Goal: Task Accomplishment & Management: Use online tool/utility

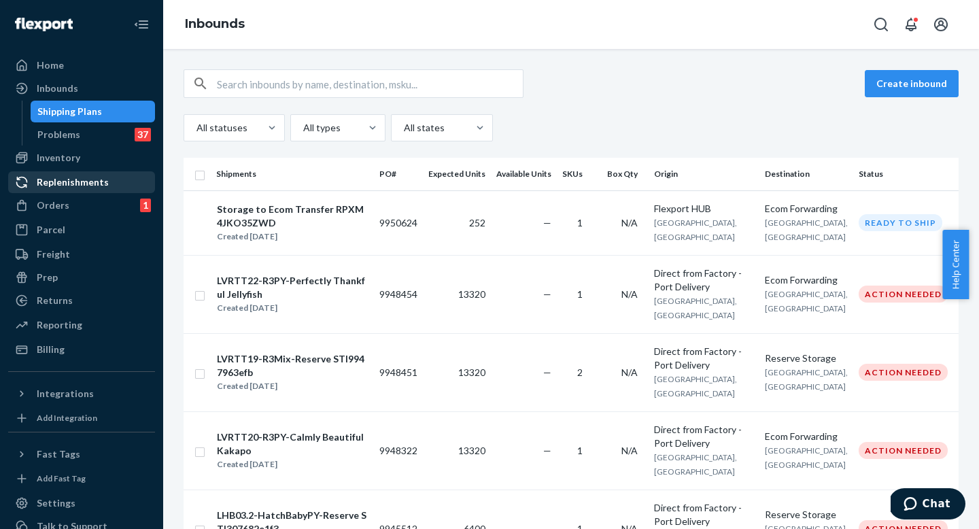
scroll to position [3, 0]
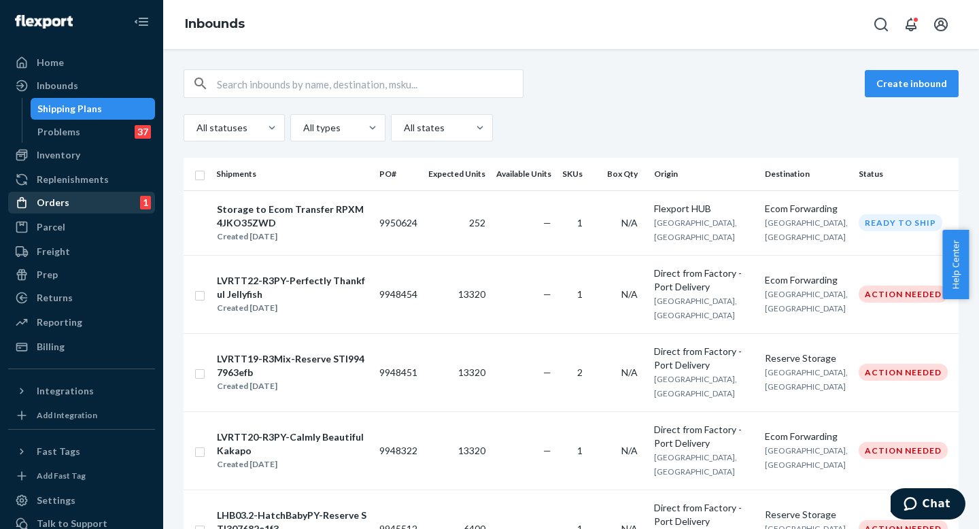
click at [65, 199] on div "Orders" at bounding box center [53, 203] width 33 height 14
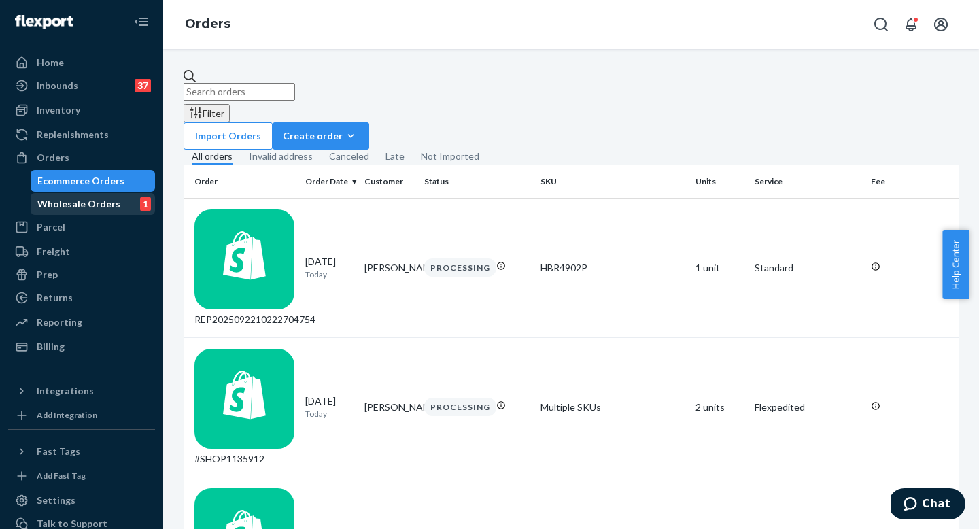
click at [65, 203] on div "Wholesale Orders" at bounding box center [78, 204] width 83 height 14
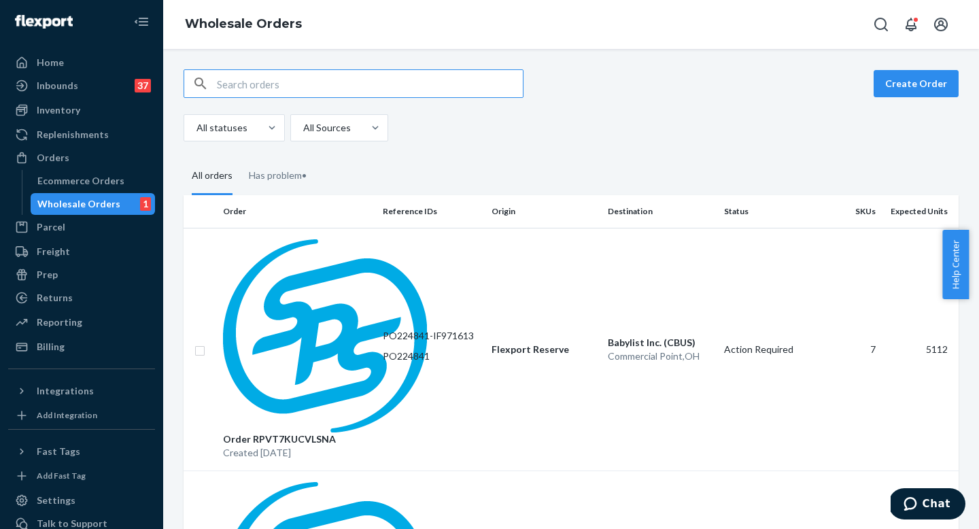
click at [271, 86] on input "text" at bounding box center [370, 83] width 306 height 27
type input "PO224841"
click at [404, 83] on input "text" at bounding box center [370, 83] width 306 height 27
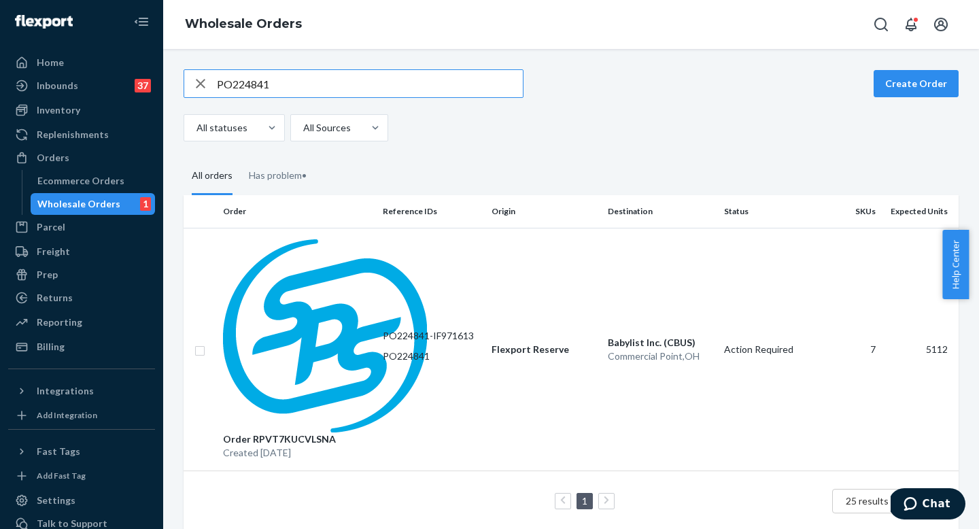
type input "PO224841"
click at [433, 350] on p "PO224841" at bounding box center [432, 357] width 98 height 14
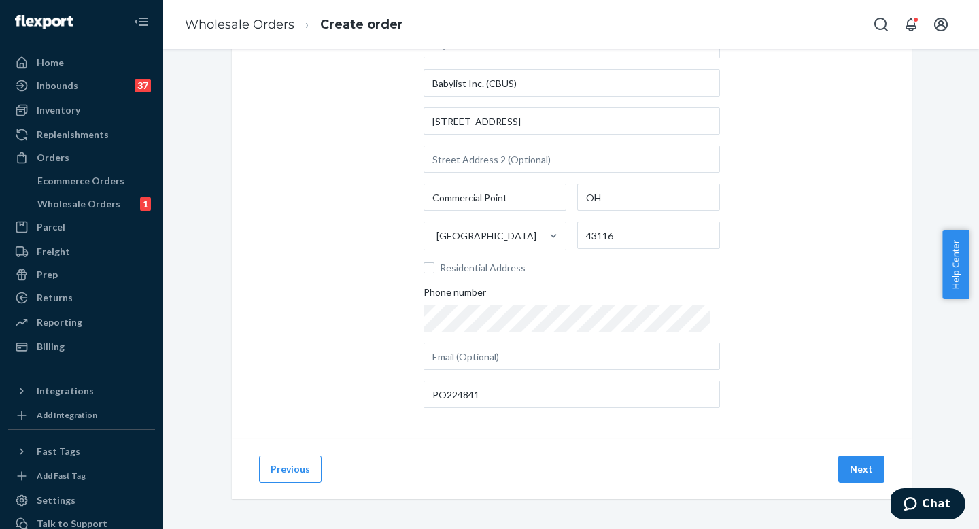
scroll to position [124, 0]
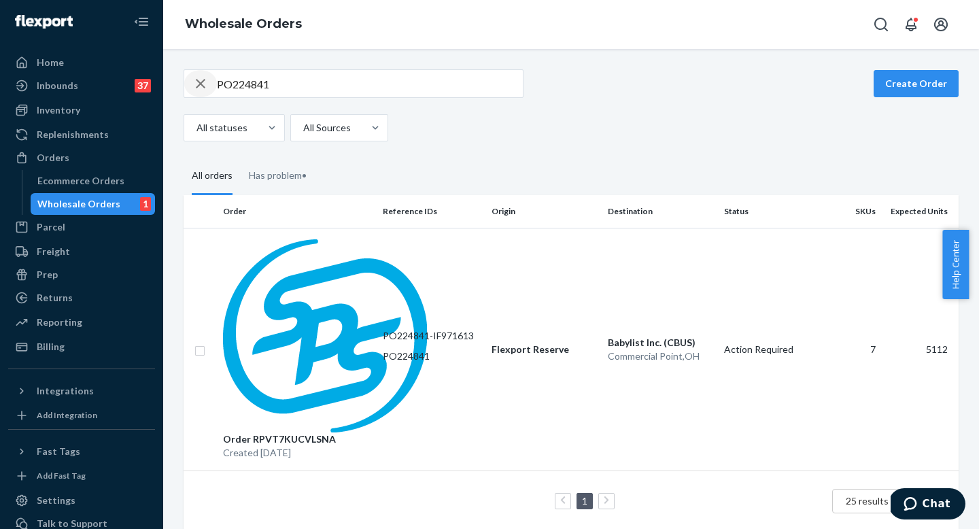
click at [199, 87] on icon "button" at bounding box center [200, 83] width 16 height 27
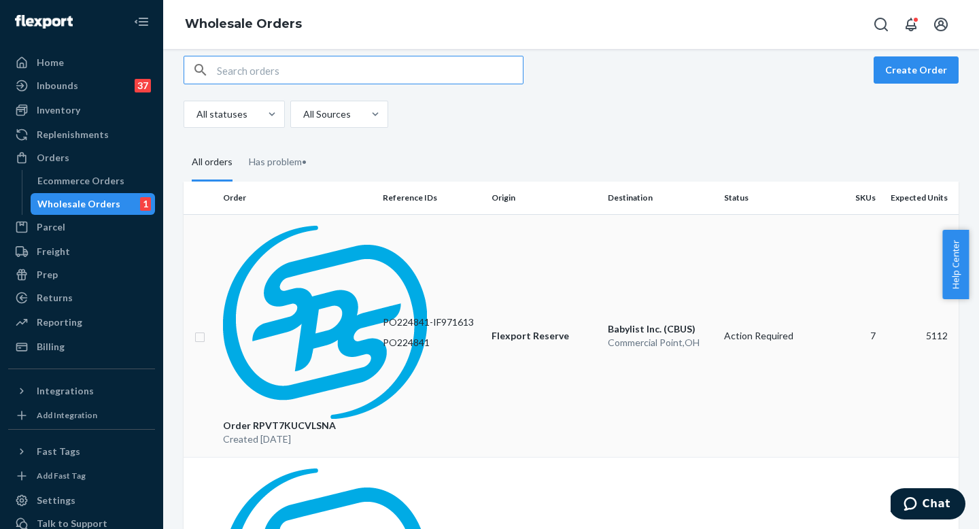
scroll to position [14, 0]
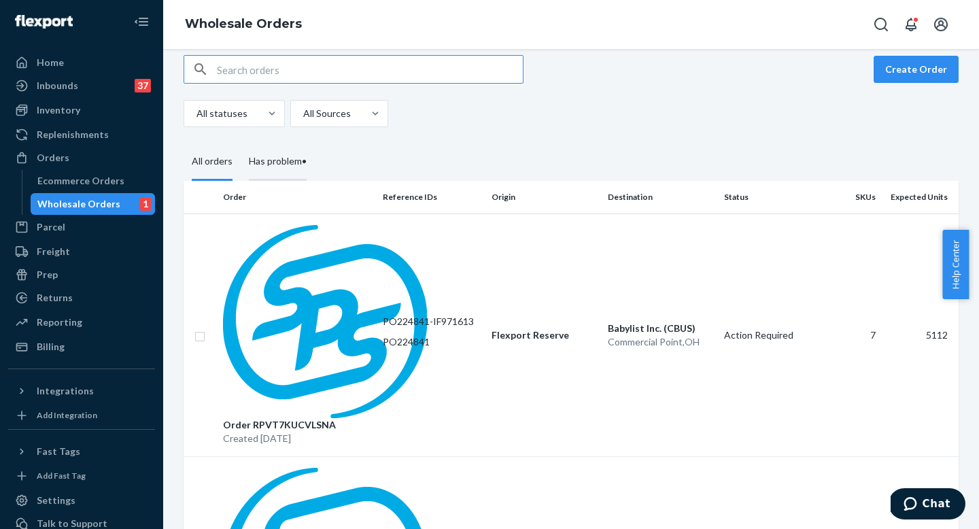
click at [290, 160] on div "Has problem •" at bounding box center [278, 161] width 58 height 37
click at [241, 143] on input "Has problem •" at bounding box center [241, 143] width 0 height 0
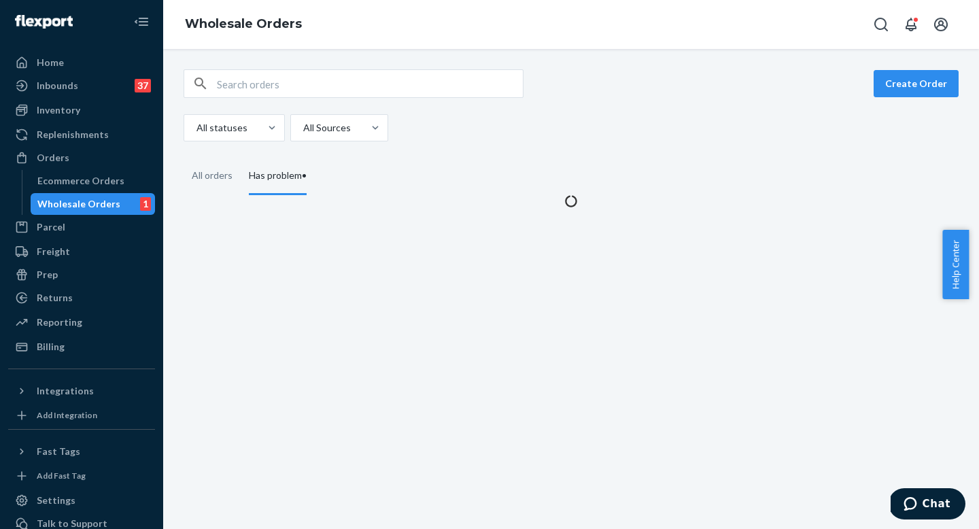
scroll to position [0, 0]
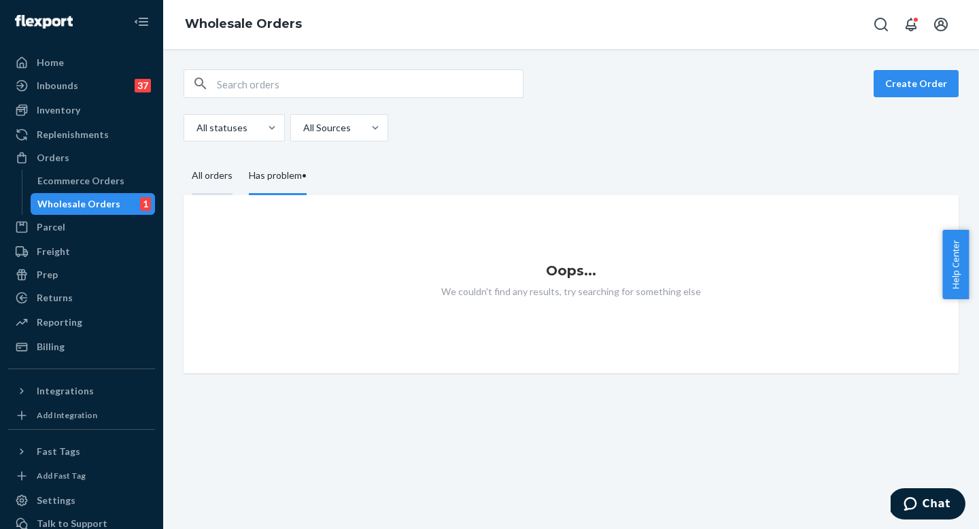
click at [204, 188] on div "All orders" at bounding box center [212, 176] width 41 height 37
click at [184, 158] on input "All orders" at bounding box center [184, 158] width 0 height 0
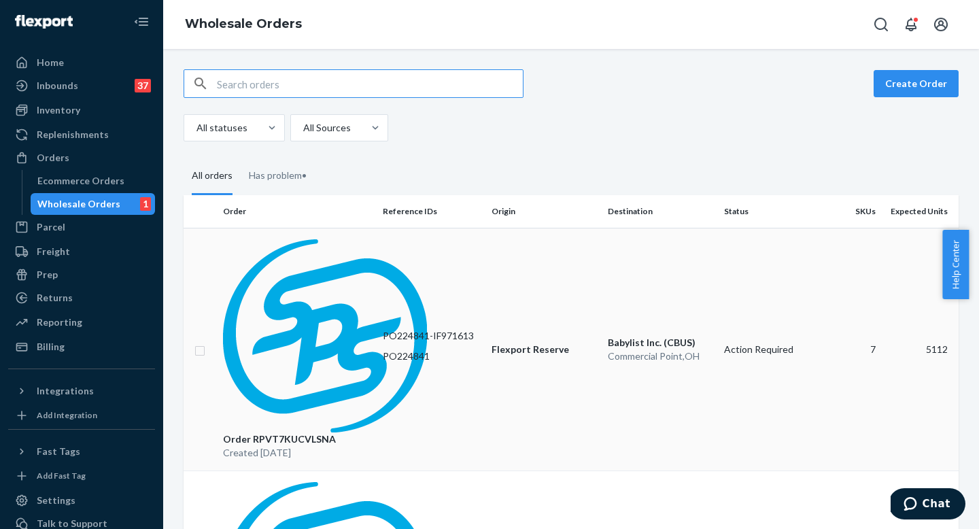
click at [462, 350] on p "PO224841" at bounding box center [432, 357] width 98 height 14
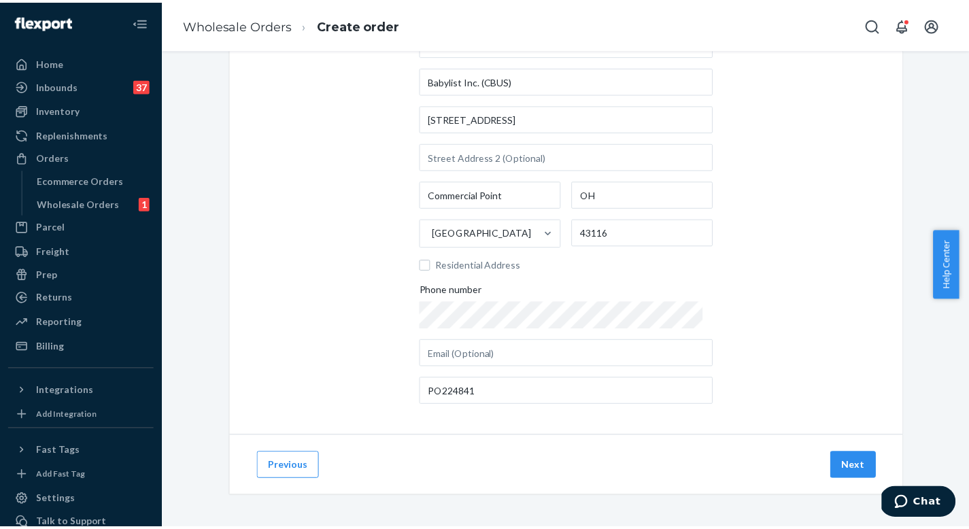
scroll to position [124, 0]
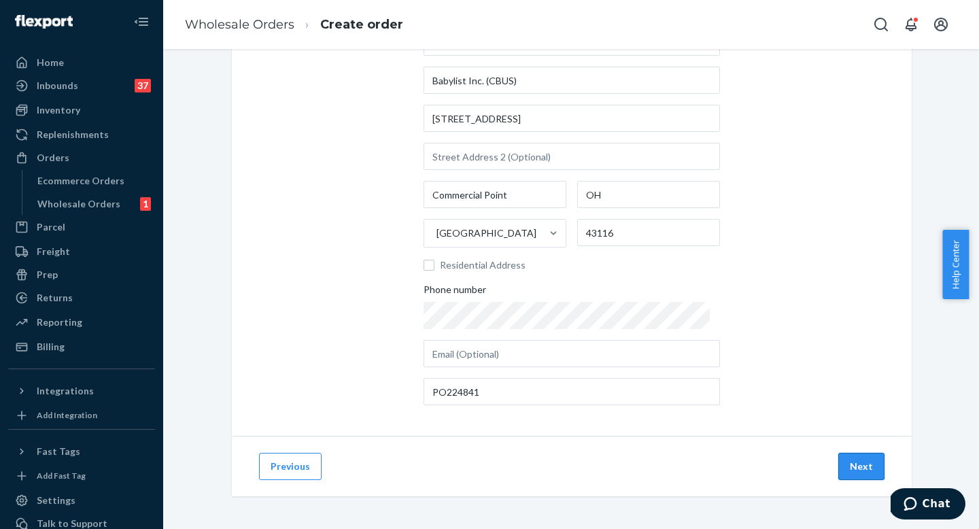
click at [873, 461] on button "Next" at bounding box center [861, 466] width 46 height 27
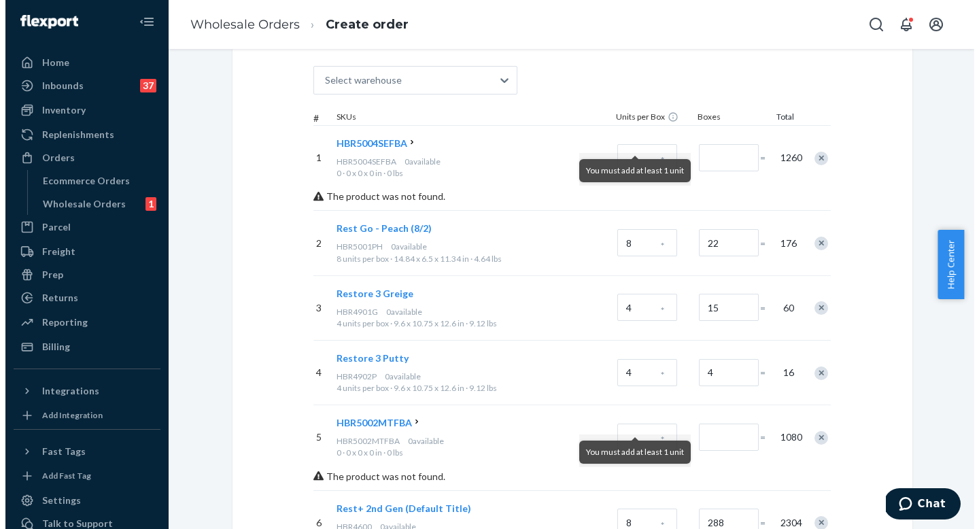
scroll to position [39, 0]
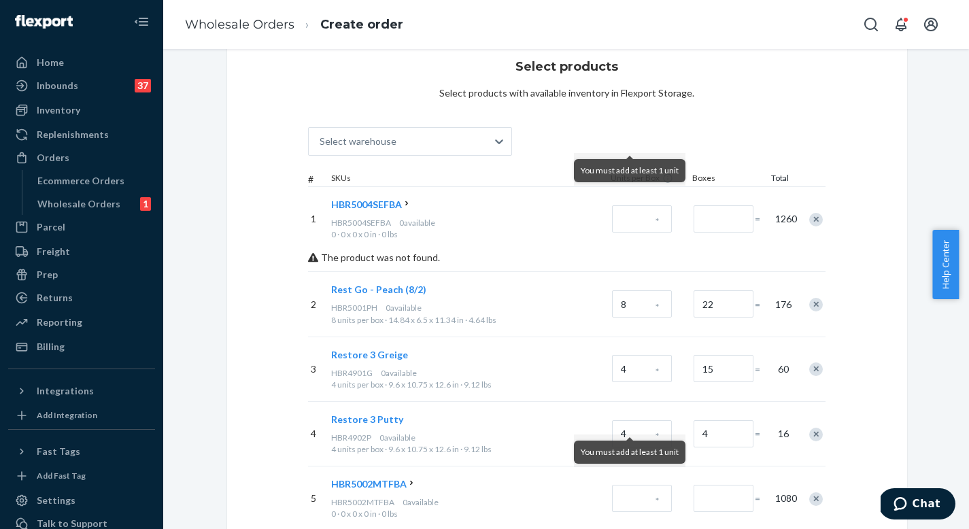
click at [349, 203] on span "HBR5004SEFBA" at bounding box center [366, 205] width 71 height 12
drag, startPoint x: 312, startPoint y: 205, endPoint x: 369, endPoint y: 207, distance: 56.5
click at [392, 207] on div "1 HBR5004SEFBA HBR5004SEFBA 0 available 0 · 0 x 0 x 0 in · 0 lbs * = 1260" at bounding box center [567, 218] width 518 height 65
drag, startPoint x: 288, startPoint y: 191, endPoint x: 318, endPoint y: 196, distance: 30.3
click at [288, 191] on div "Select products Select products with available inventory in Flexport Storage. S…" at bounding box center [567, 380] width 680 height 698
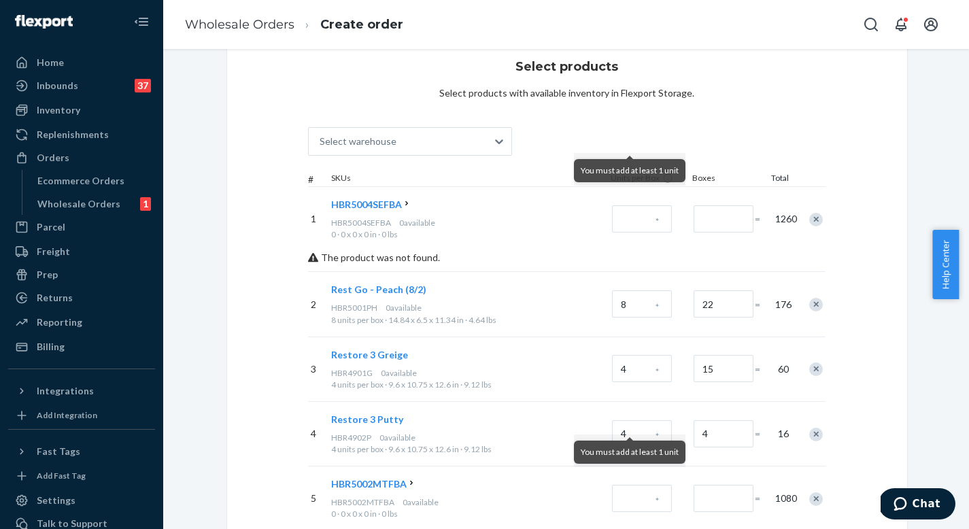
click at [408, 203] on icon at bounding box center [407, 204] width 10 height 10
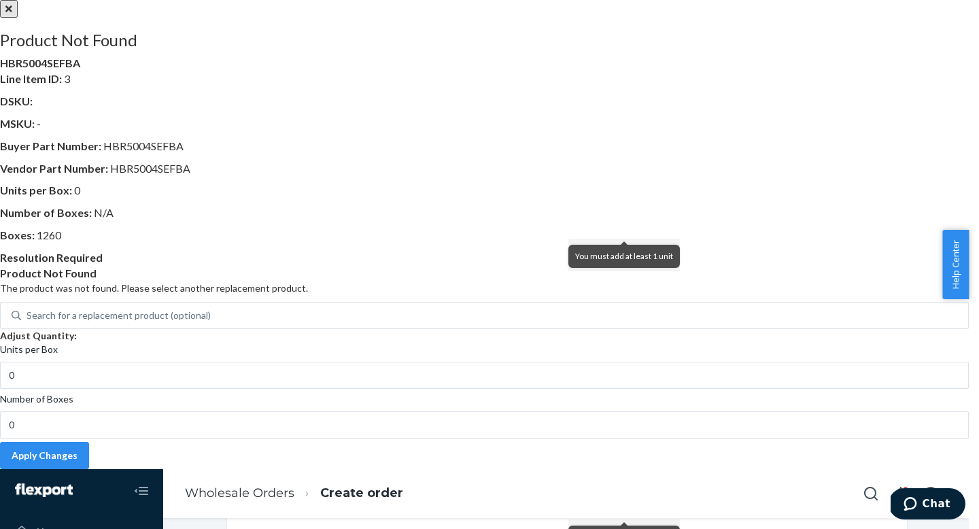
scroll to position [19, 0]
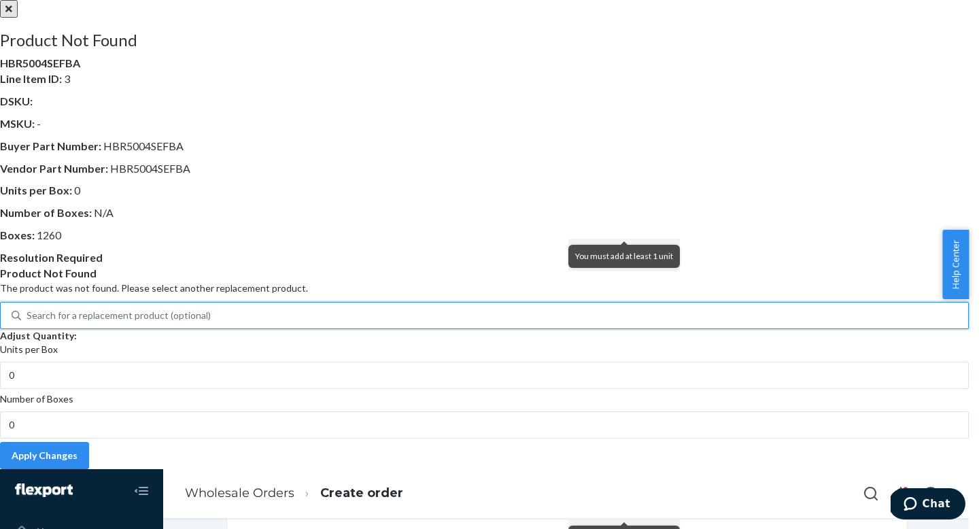
click at [211, 322] on div "Search for a replacement product (optional)" at bounding box center [119, 316] width 184 height 14
click at [28, 322] on input "0 results available. Use Up and Down to choose options, press Enter to select t…" at bounding box center [27, 316] width 1 height 14
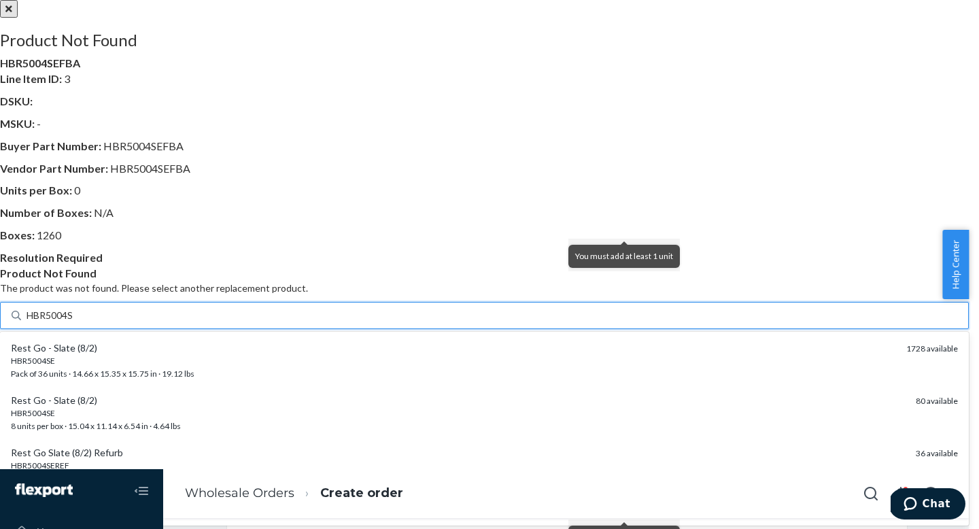
type input "HBR5004SE"
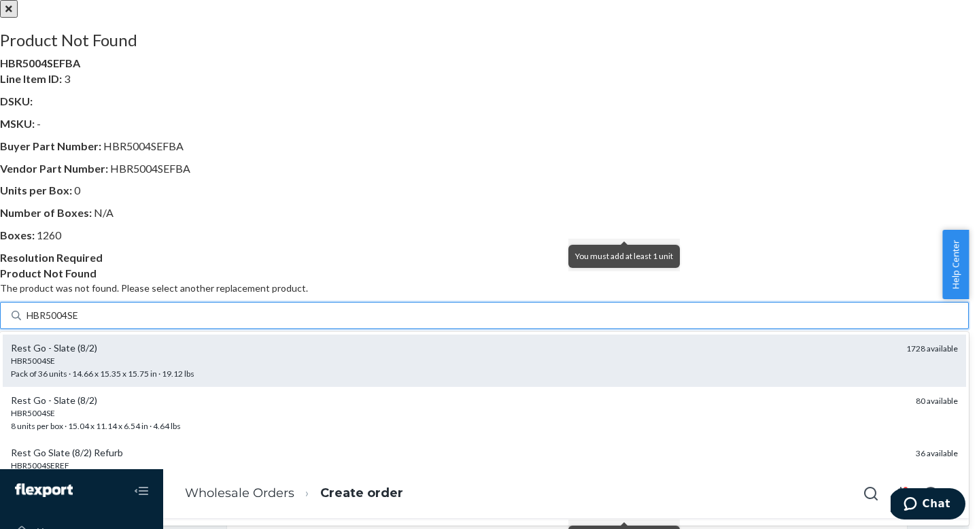
click at [637, 367] on div "HBR5004SE" at bounding box center [453, 361] width 885 height 12
click at [80, 322] on input "HBR5004SE" at bounding box center [54, 316] width 54 height 14
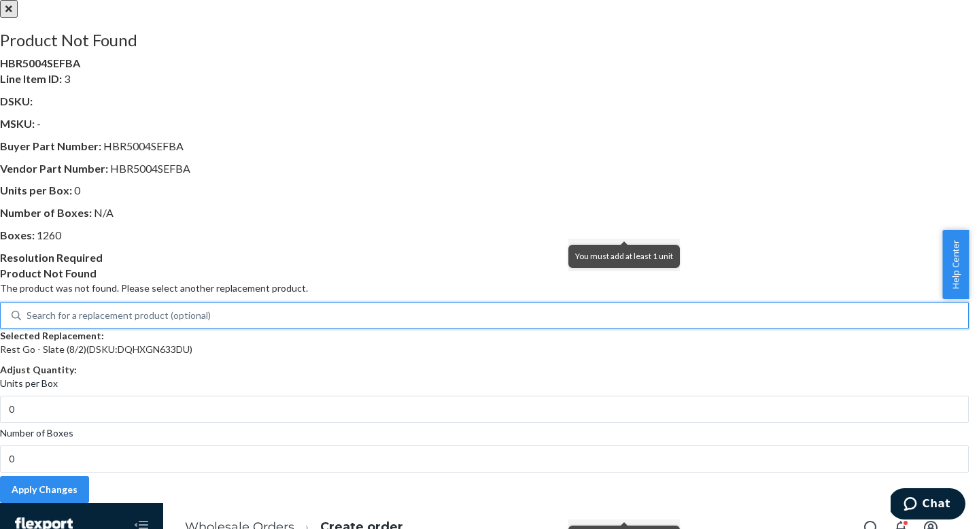
scroll to position [72, 0]
click at [211, 309] on div "Search for a replacement product (optional)" at bounding box center [119, 316] width 184 height 14
click at [28, 309] on input "0 results available. Use Up and Down to choose options, press Enter to select t…" at bounding box center [27, 316] width 1 height 14
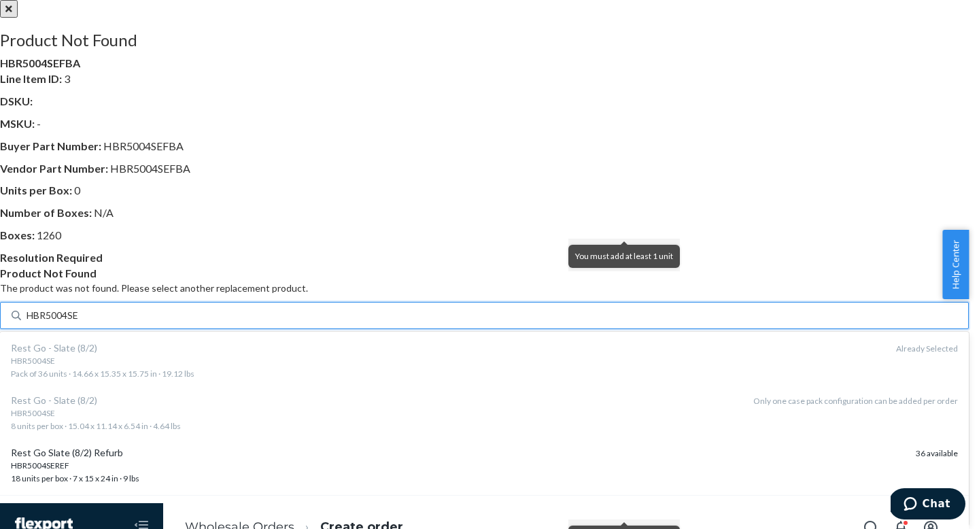
type input "HBR5004SE"
click at [362, 0] on div at bounding box center [484, 0] width 969 height 0
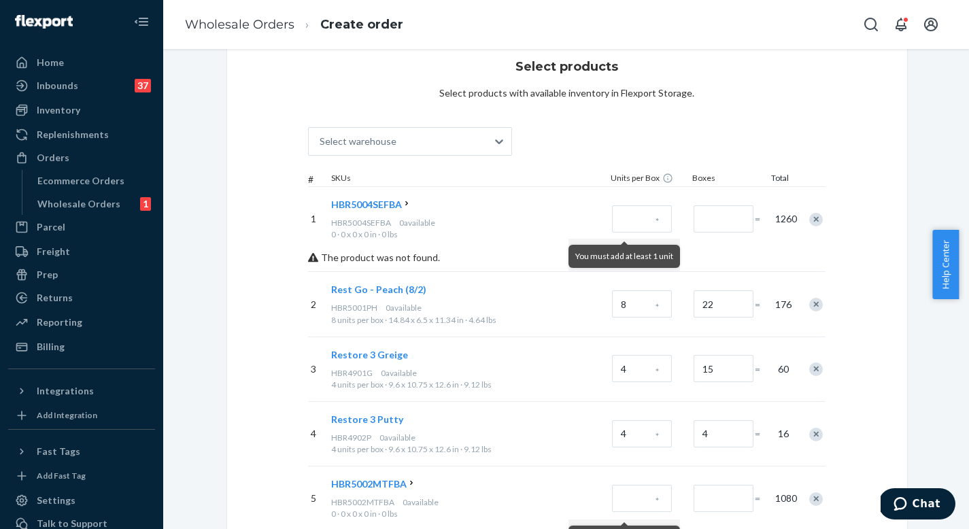
click at [410, 206] on icon at bounding box center [407, 204] width 10 height 10
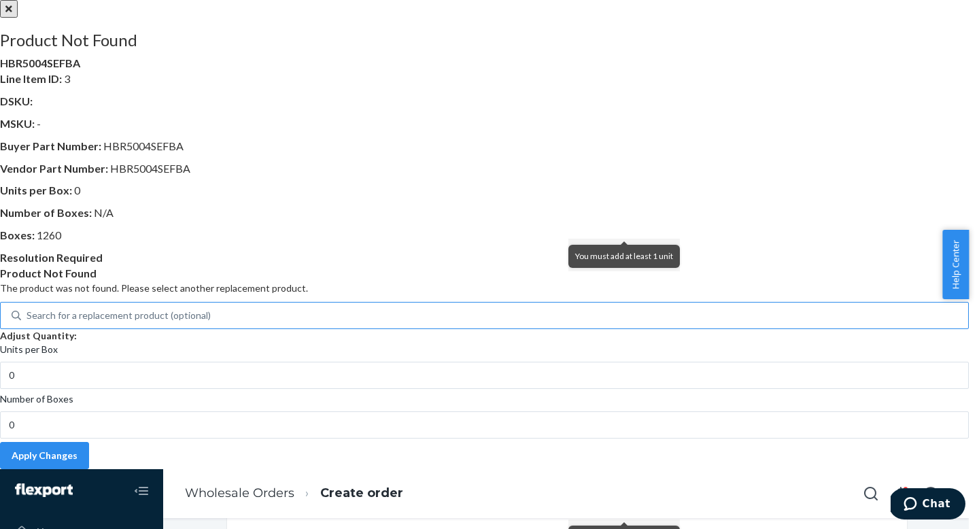
scroll to position [19, 0]
click at [211, 322] on div "Search for a replacement product (optional)" at bounding box center [119, 316] width 184 height 14
click at [28, 322] on input "Search for a replacement product (optional)" at bounding box center [27, 316] width 1 height 14
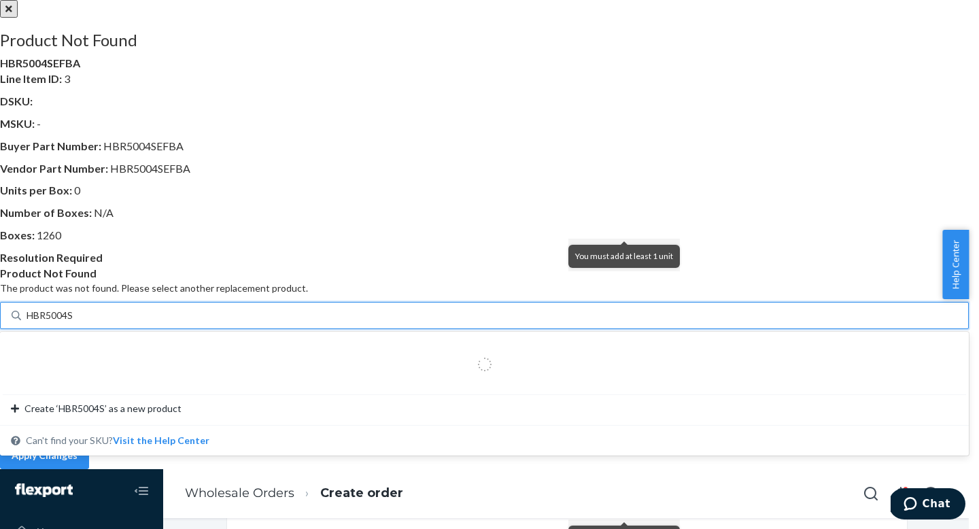
type input "HBR5004SE"
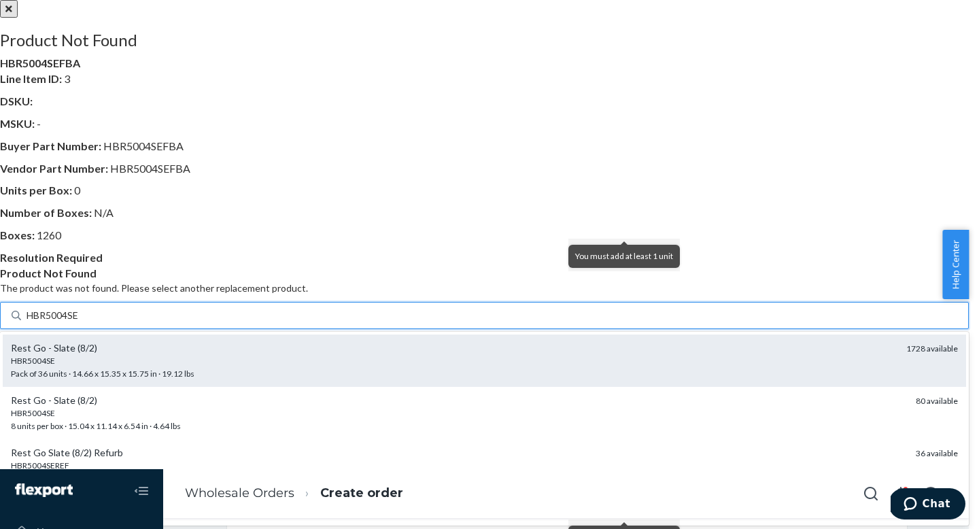
click at [596, 367] on div "HBR5004SE" at bounding box center [453, 361] width 885 height 12
click at [80, 322] on input "HBR5004SE" at bounding box center [54, 316] width 54 height 14
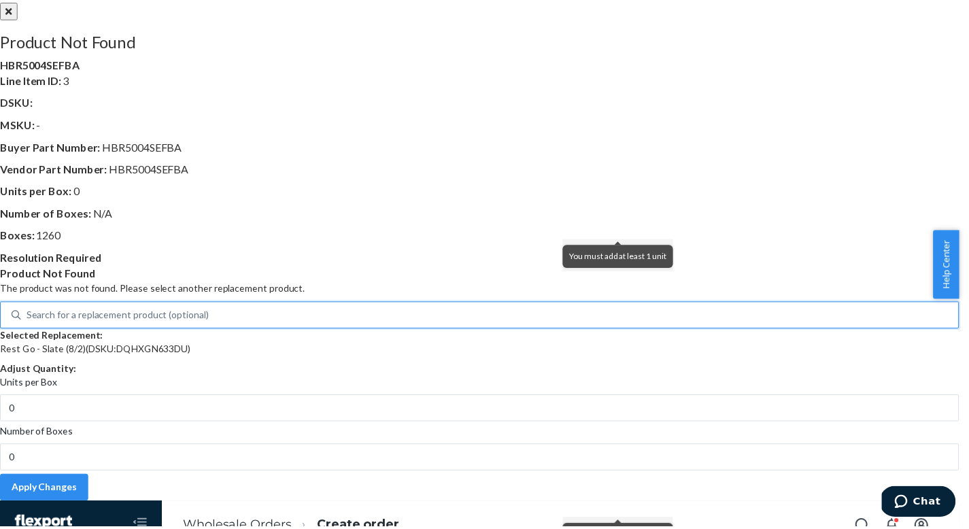
scroll to position [72, 0]
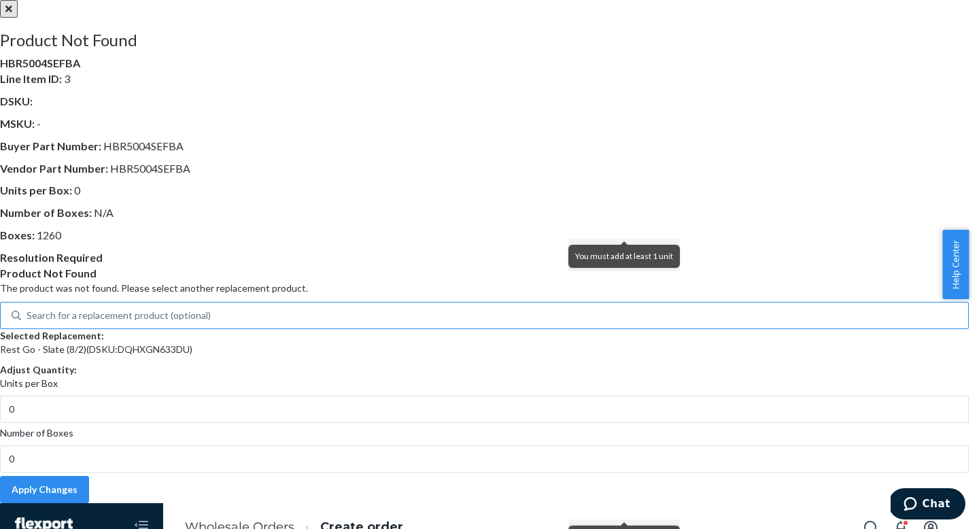
drag, startPoint x: 583, startPoint y: 481, endPoint x: 281, endPoint y: 372, distance: 321.8
click at [282, 373] on div "Product Not Found HBR5004SEFBA Line Item ID : 3 DSKU : MSKU : - Buyer Part Numb…" at bounding box center [484, 251] width 969 height 503
click at [18, 18] on button "close" at bounding box center [9, 9] width 18 height 18
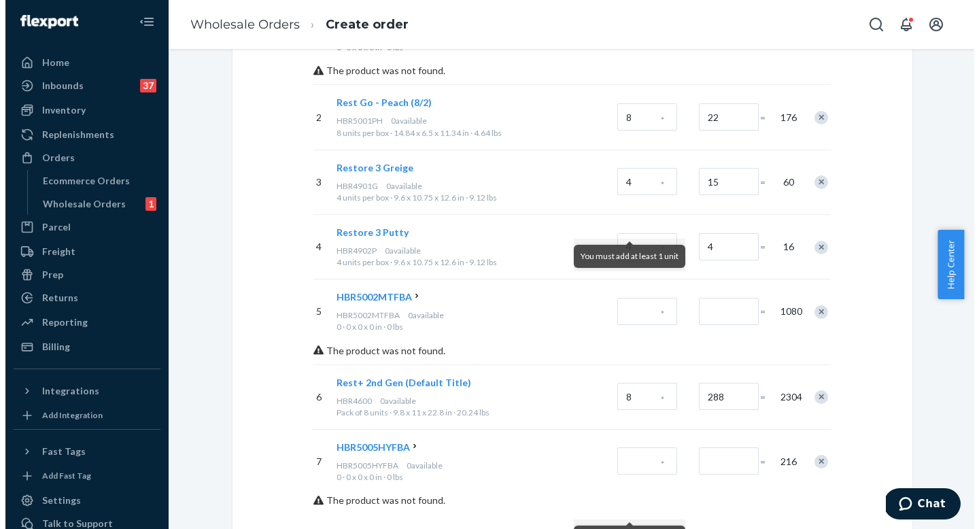
scroll to position [336, 0]
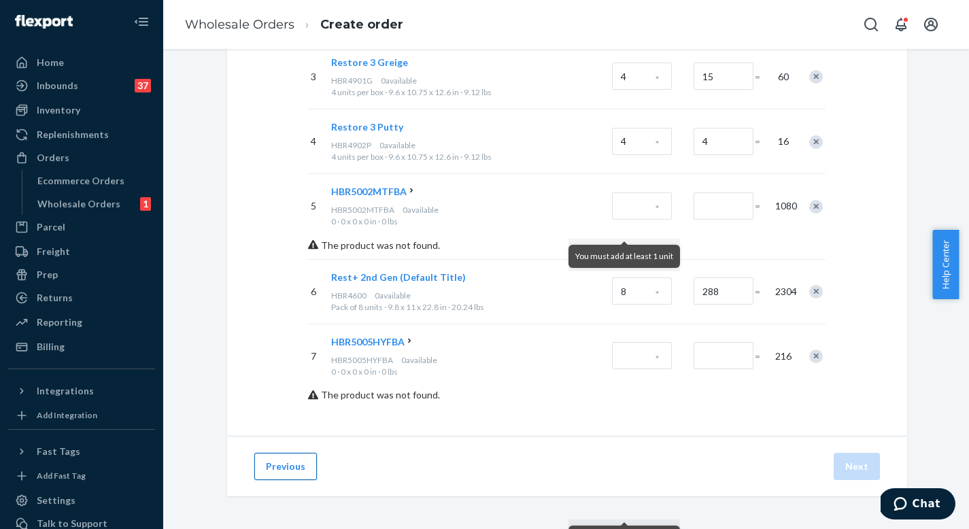
click at [289, 473] on button "Previous" at bounding box center [285, 466] width 63 height 27
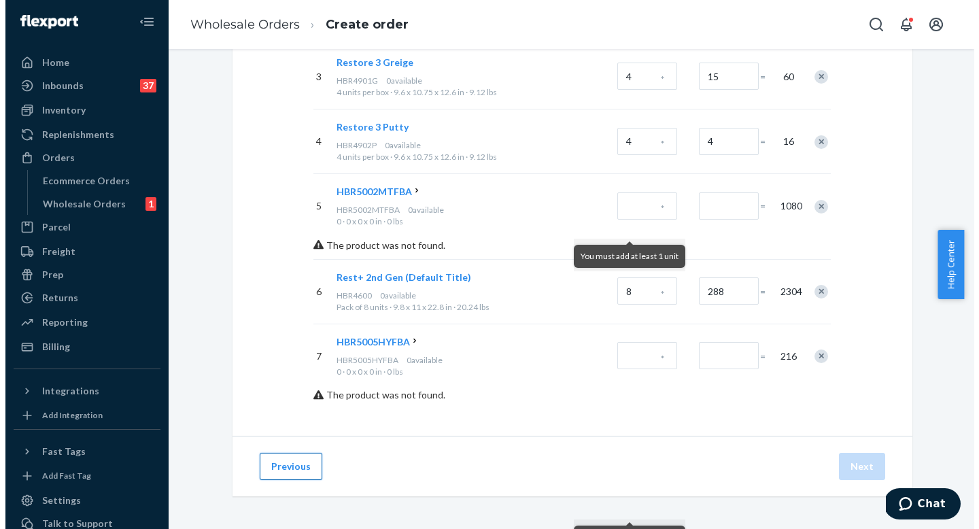
scroll to position [124, 0]
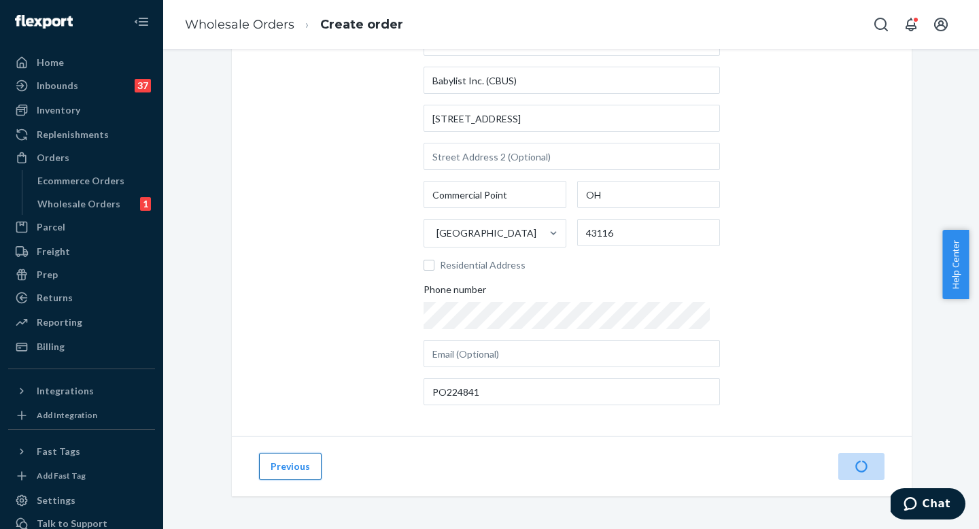
click at [290, 470] on button "Previous" at bounding box center [290, 466] width 63 height 27
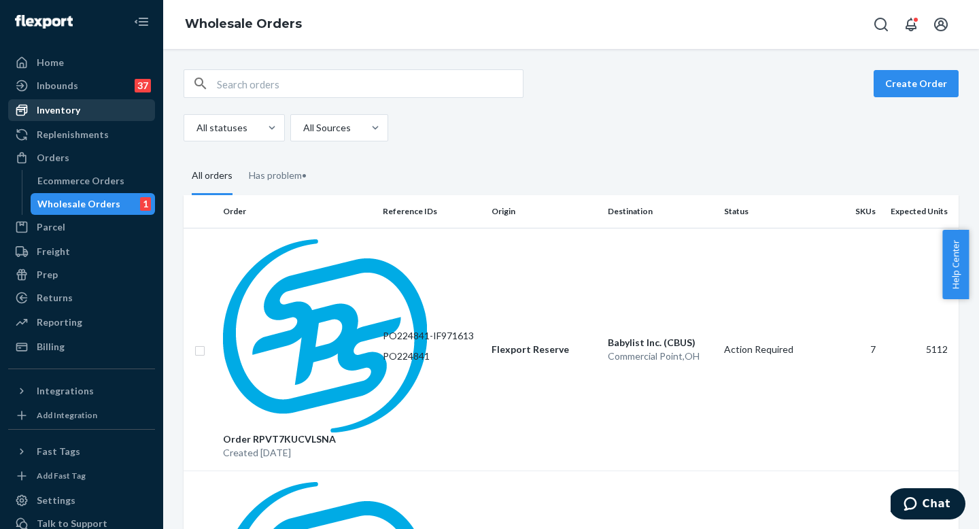
click at [65, 103] on div "Inventory" at bounding box center [59, 110] width 44 height 14
click at [291, 94] on input "text" at bounding box center [370, 83] width 306 height 27
paste input "PO224550"
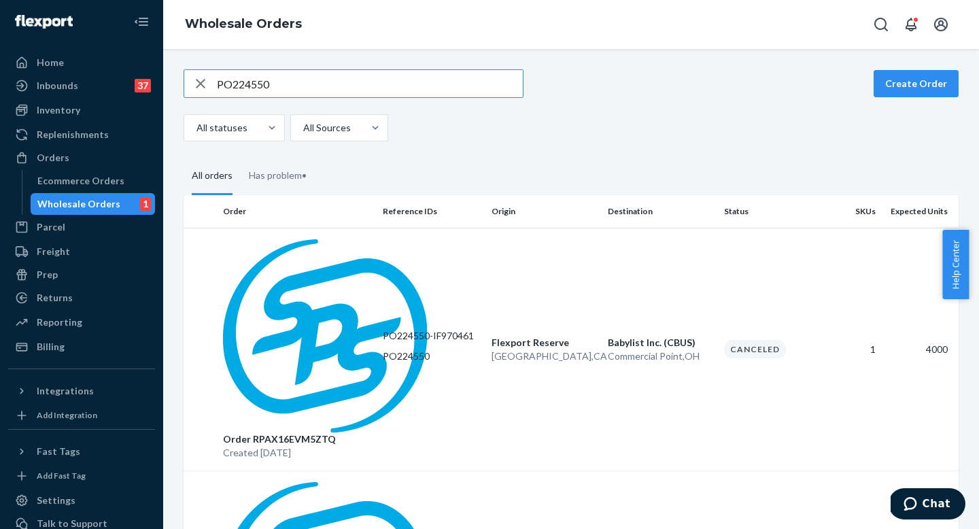
type input "PO224550"
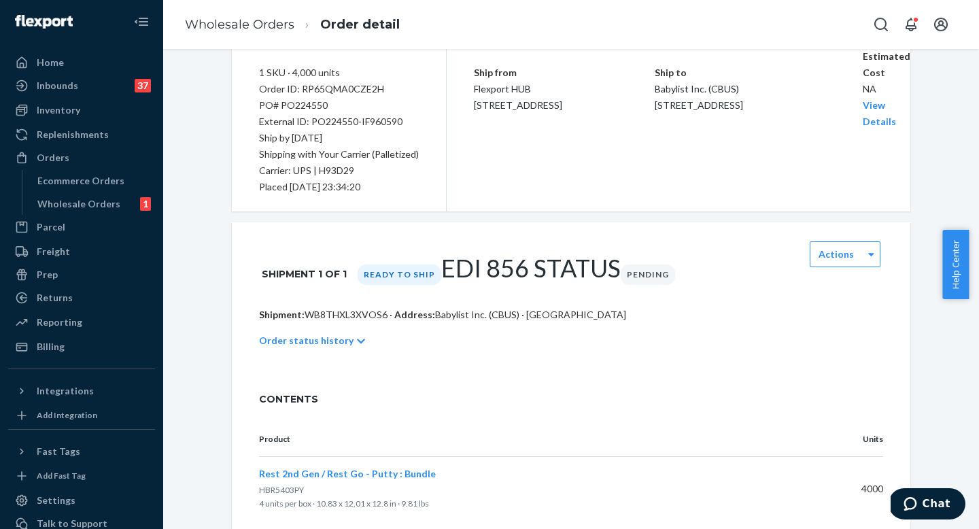
scroll to position [145, 0]
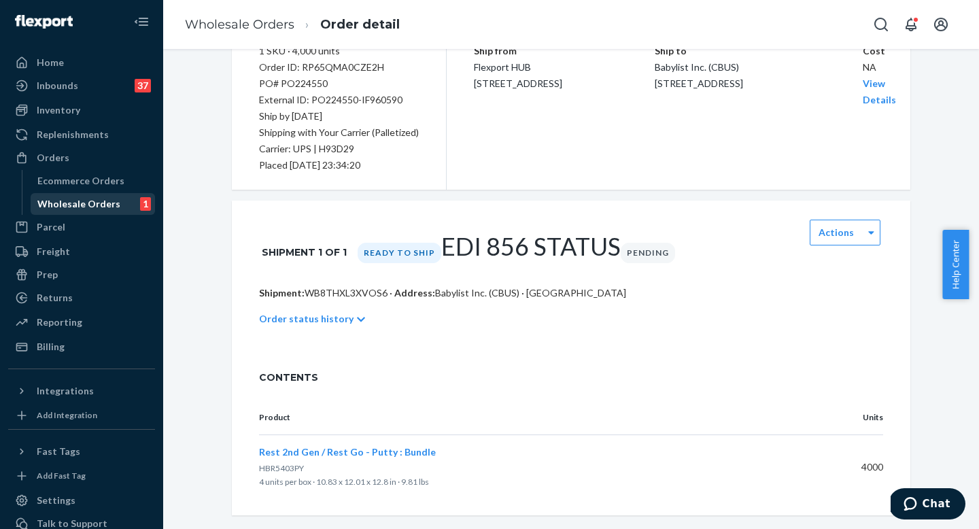
click at [78, 196] on div "Wholesale Orders 1" at bounding box center [93, 203] width 122 height 19
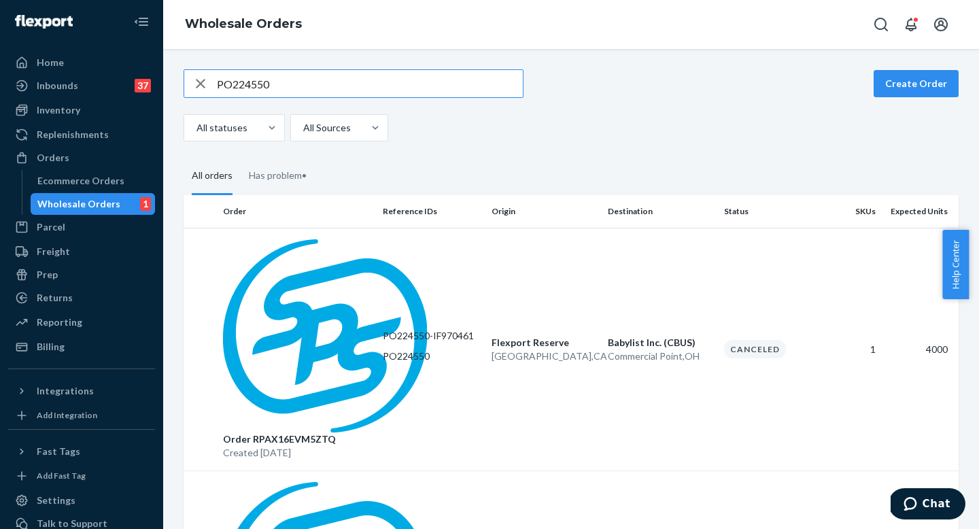
click at [290, 79] on input "PO224550" at bounding box center [370, 83] width 306 height 27
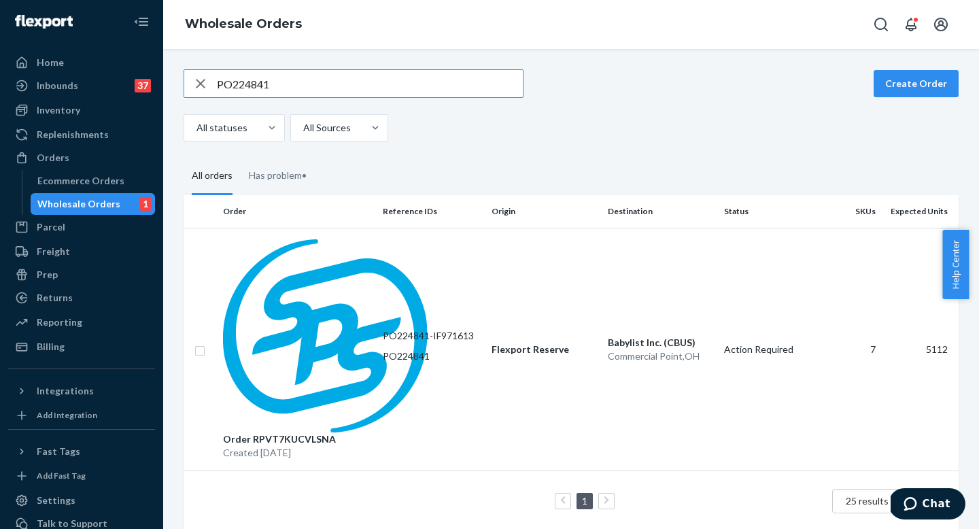
type input "PO224841"
click at [443, 350] on p "PO224841" at bounding box center [432, 357] width 98 height 14
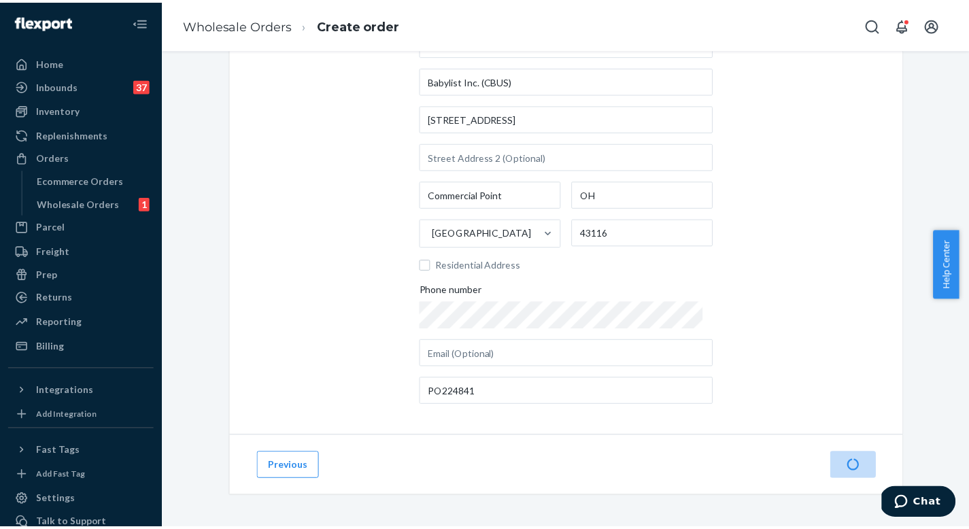
scroll to position [124, 0]
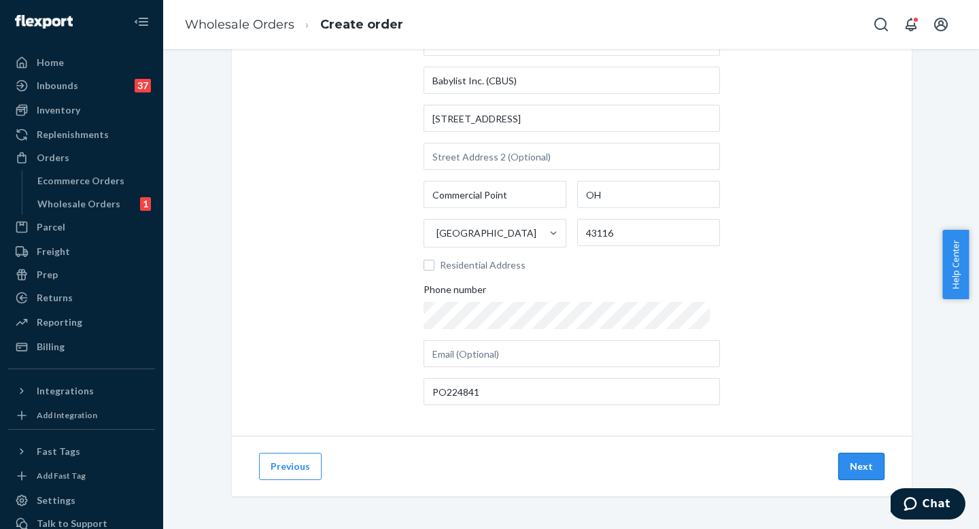
click at [842, 467] on button "Next" at bounding box center [861, 466] width 46 height 27
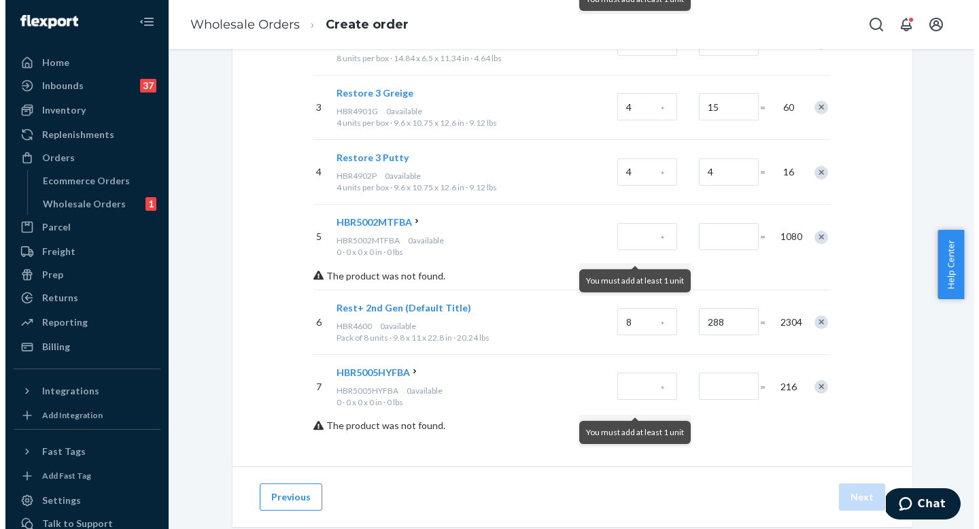
scroll to position [336, 0]
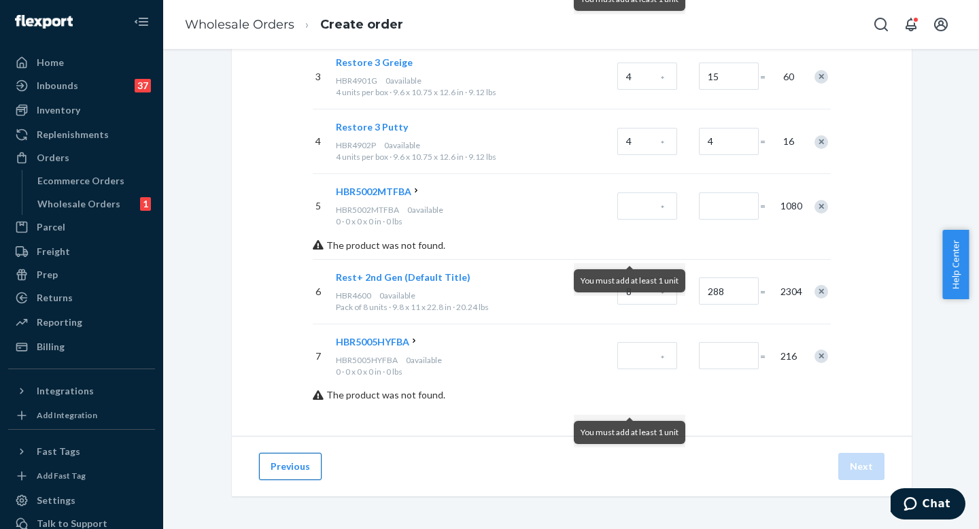
click at [295, 456] on button "Previous" at bounding box center [290, 466] width 63 height 27
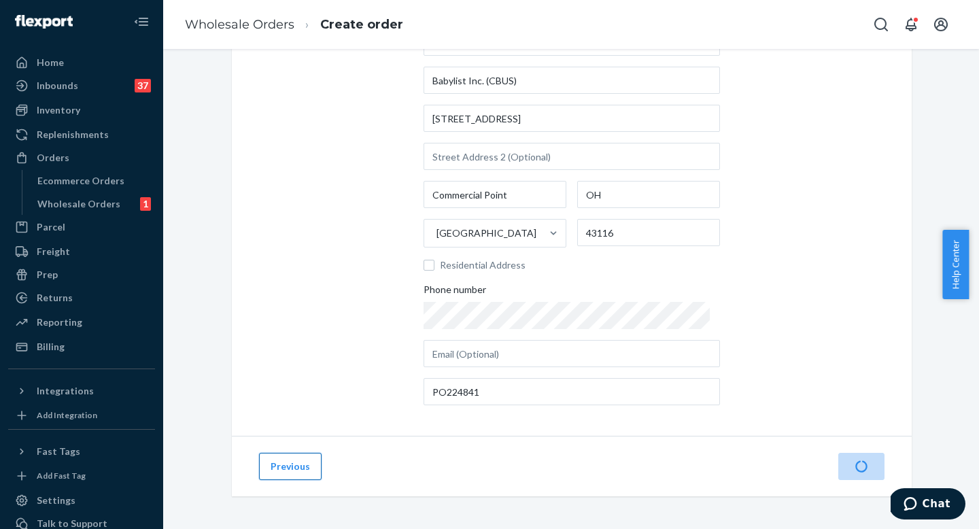
scroll to position [124, 0]
click at [294, 458] on button "Previous" at bounding box center [290, 466] width 63 height 27
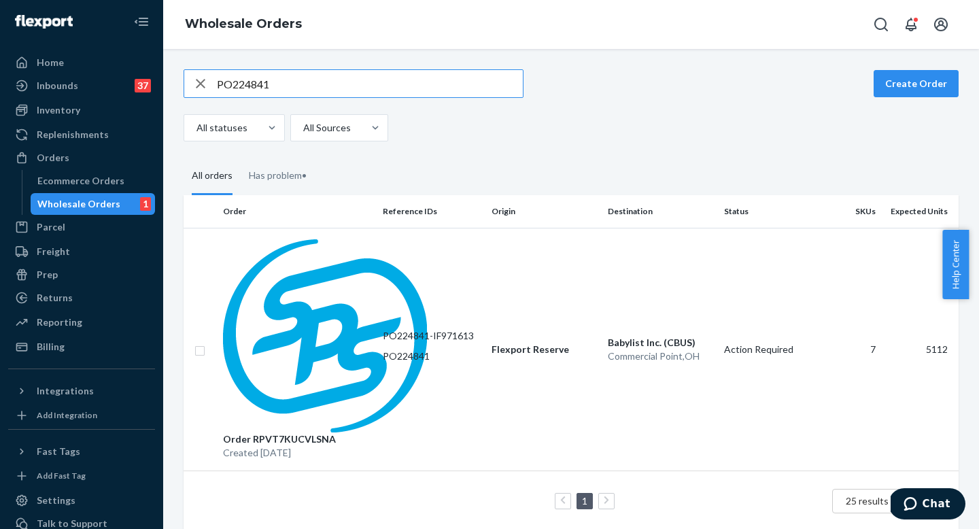
click at [326, 90] on input "PO224841" at bounding box center [370, 83] width 306 height 27
click at [326, 89] on input "PO224841" at bounding box center [370, 83] width 306 height 27
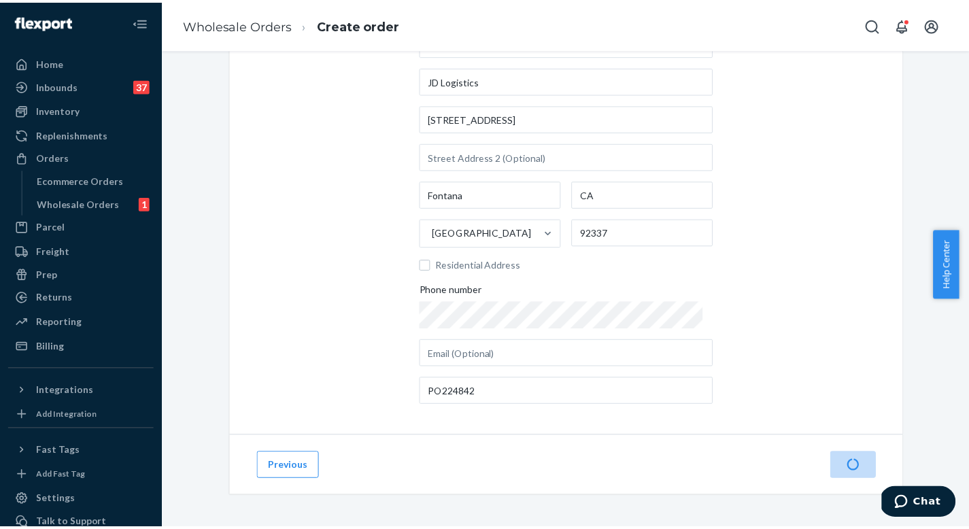
scroll to position [124, 0]
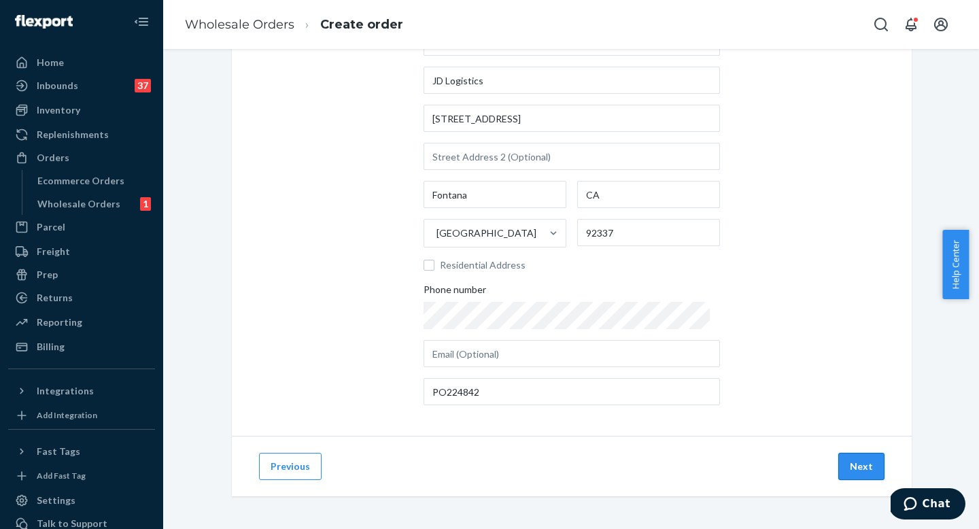
click at [860, 468] on button "Next" at bounding box center [861, 466] width 46 height 27
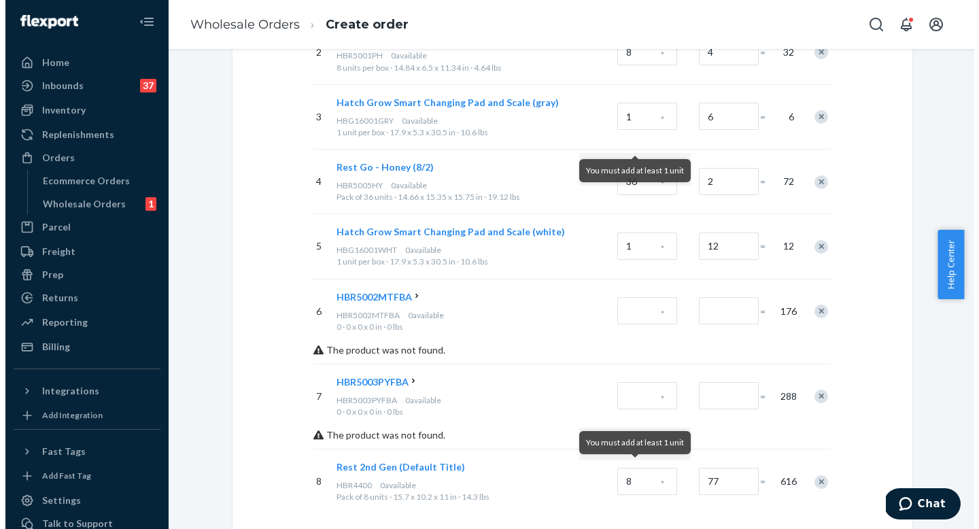
scroll to position [401, 0]
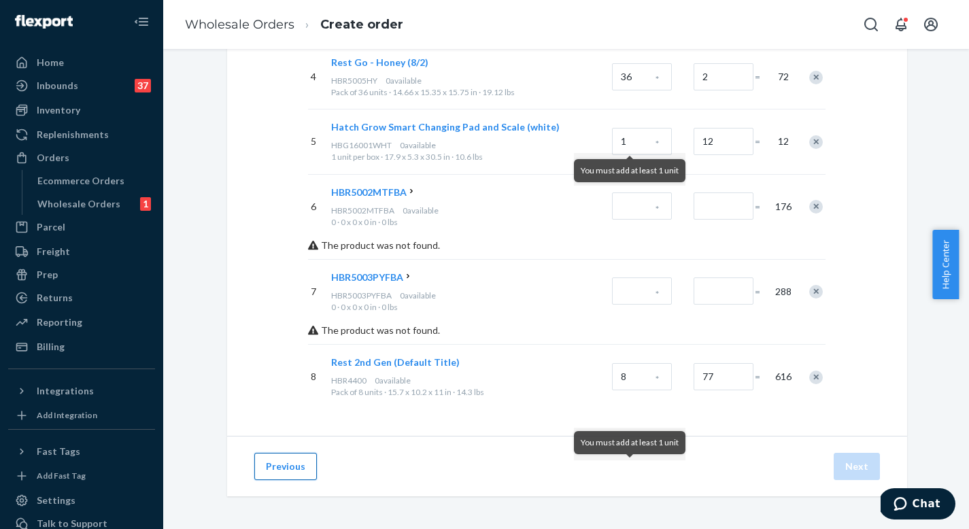
click at [266, 462] on button "Previous" at bounding box center [285, 466] width 63 height 27
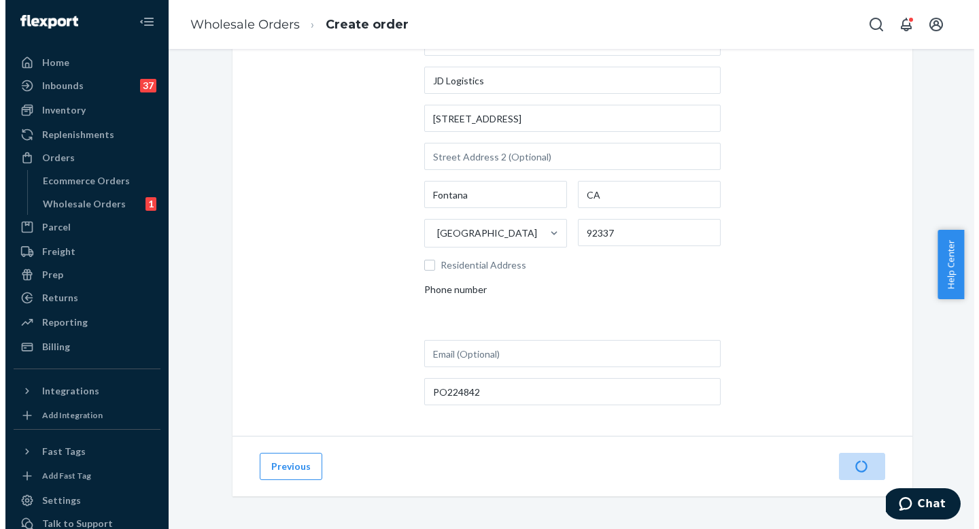
scroll to position [124, 0]
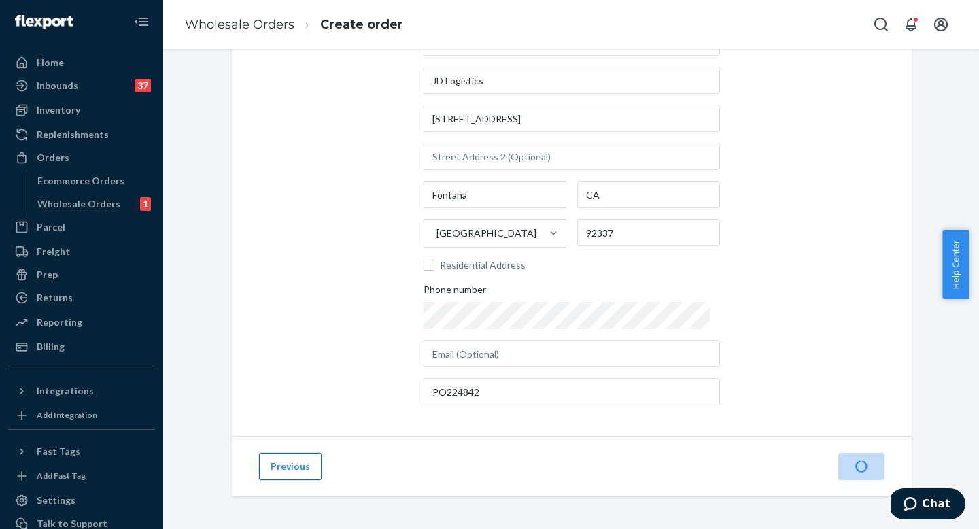
click at [269, 462] on button "Previous" at bounding box center [290, 466] width 63 height 27
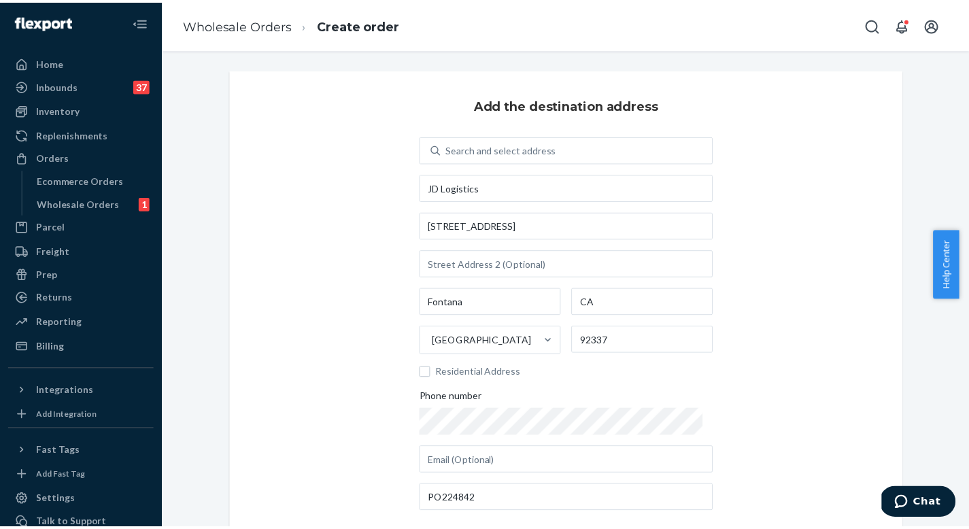
scroll to position [124, 0]
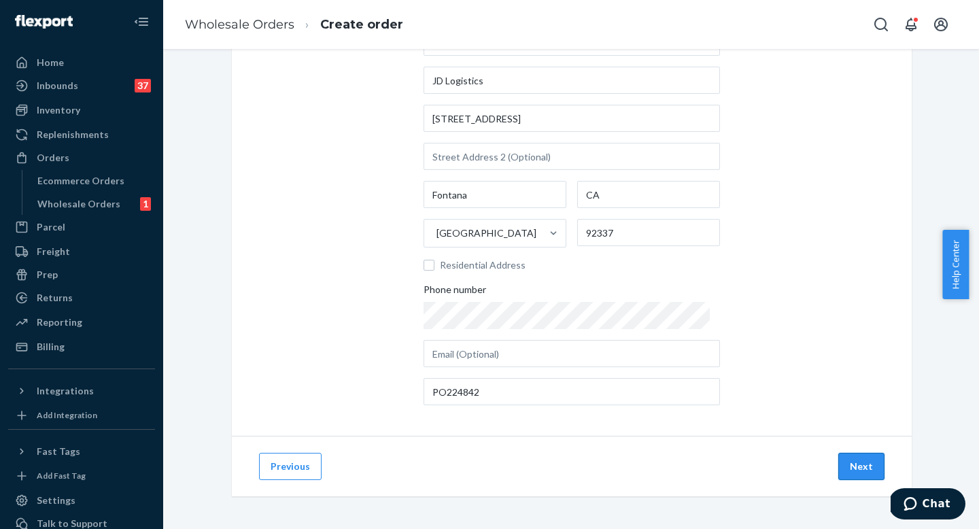
click at [863, 470] on button "Next" at bounding box center [861, 466] width 46 height 27
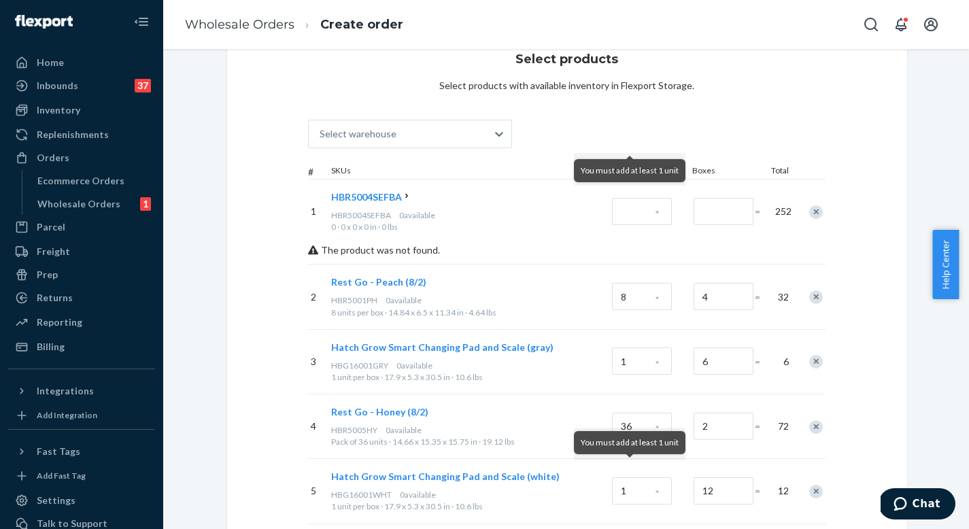
scroll to position [0, 0]
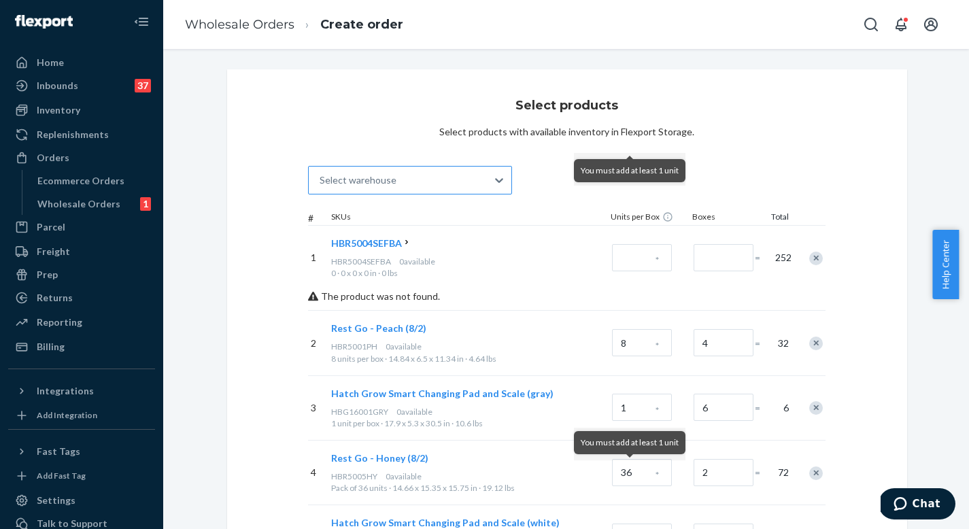
click at [403, 184] on div "Select warehouse" at bounding box center [398, 180] width 178 height 27
click at [321, 184] on input "Select warehouse" at bounding box center [320, 180] width 1 height 14
click at [411, 220] on div "No options" at bounding box center [410, 212] width 199 height 24
click at [321, 187] on input "0 results available. Use Up and Down to choose options, press Enter to select t…" at bounding box center [320, 180] width 1 height 14
click at [400, 148] on div "Select products Select products with available inventory in Flexport Storage. 0…" at bounding box center [567, 450] width 680 height 762
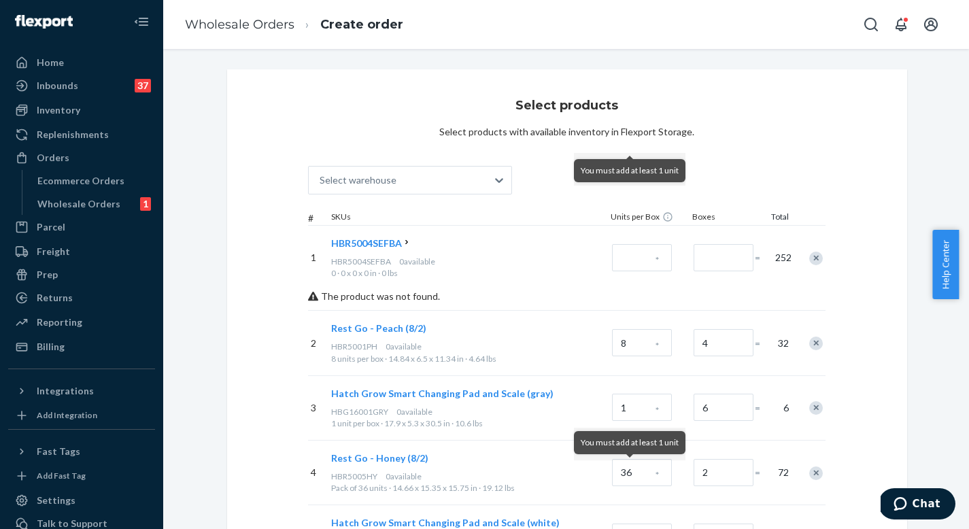
scroll to position [401, 0]
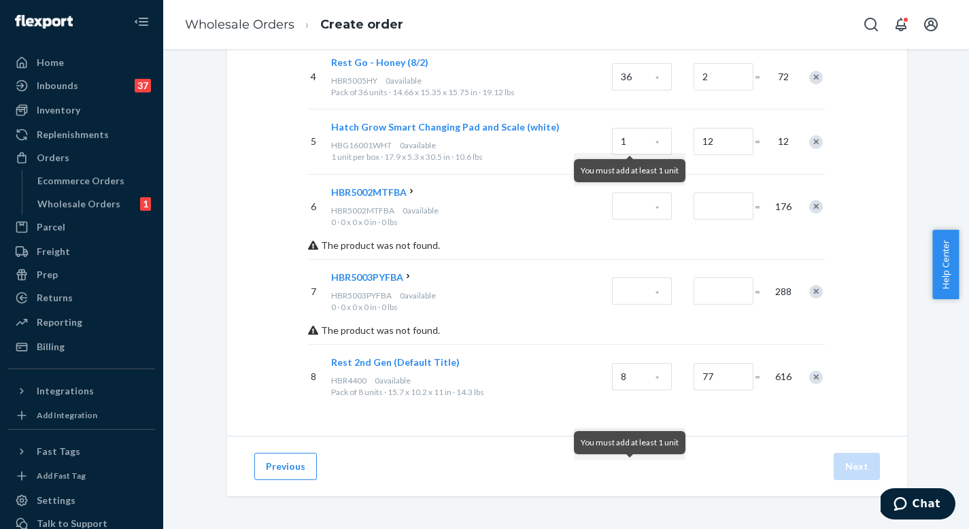
click at [405, 365] on span "Rest 2nd Gen (Default Title)" at bounding box center [395, 362] width 129 height 12
click at [282, 461] on button "Previous" at bounding box center [285, 466] width 63 height 27
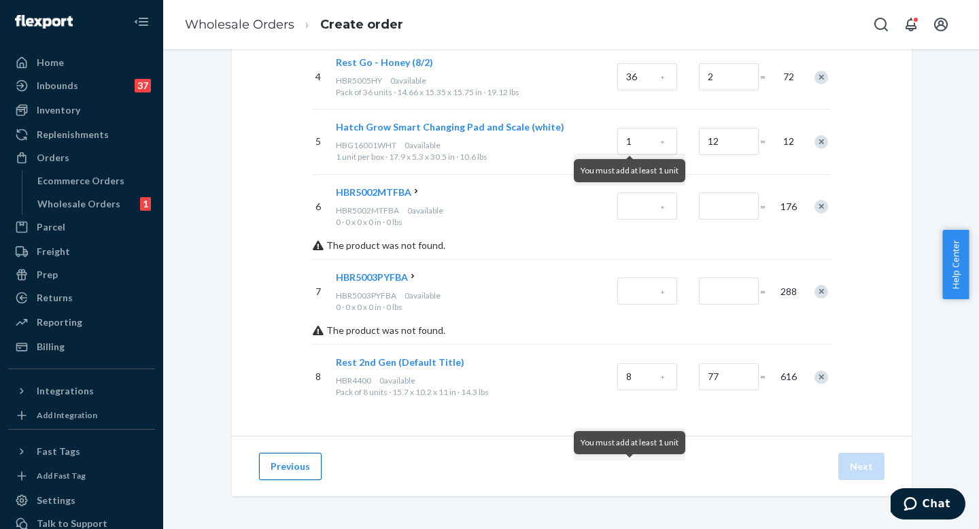
scroll to position [124, 0]
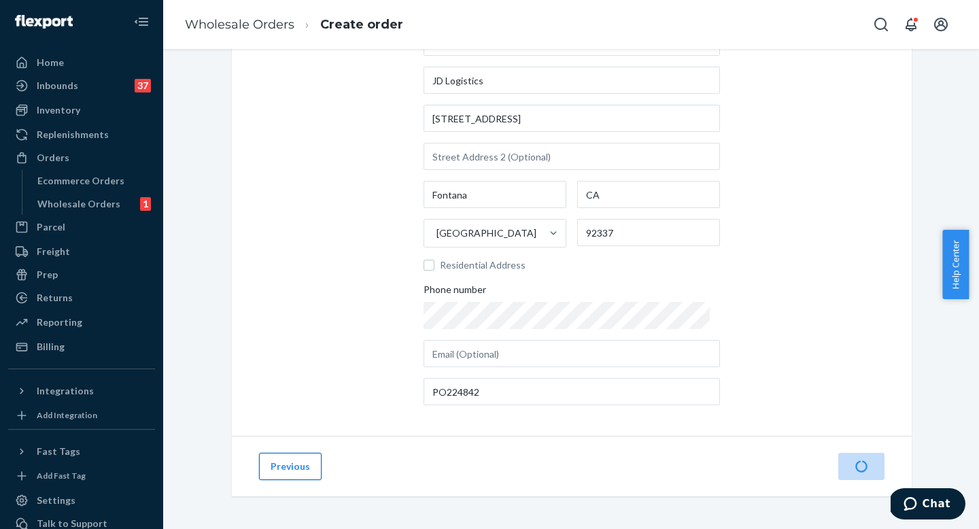
click at [282, 461] on button "Previous" at bounding box center [290, 466] width 63 height 27
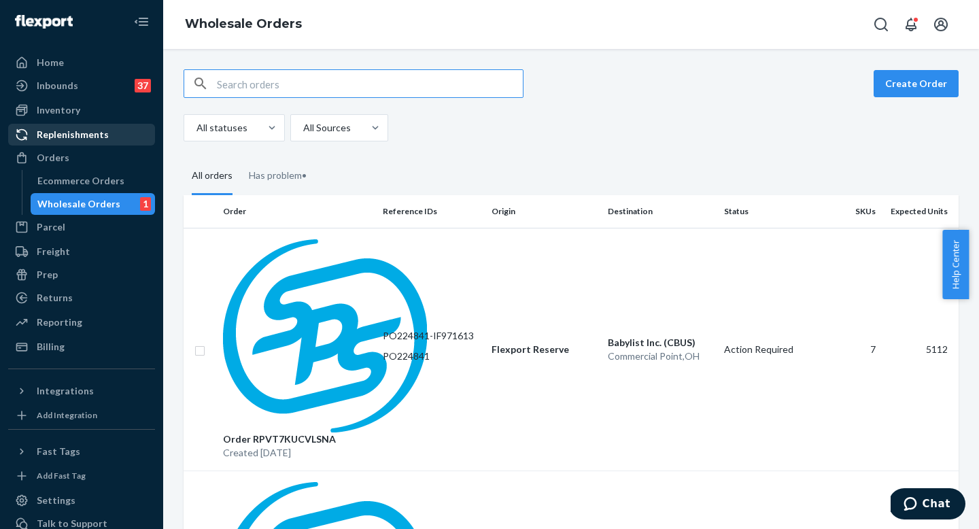
click at [84, 132] on div "Replenishments" at bounding box center [73, 135] width 72 height 14
click at [82, 112] on div "Inventory" at bounding box center [82, 110] width 144 height 19
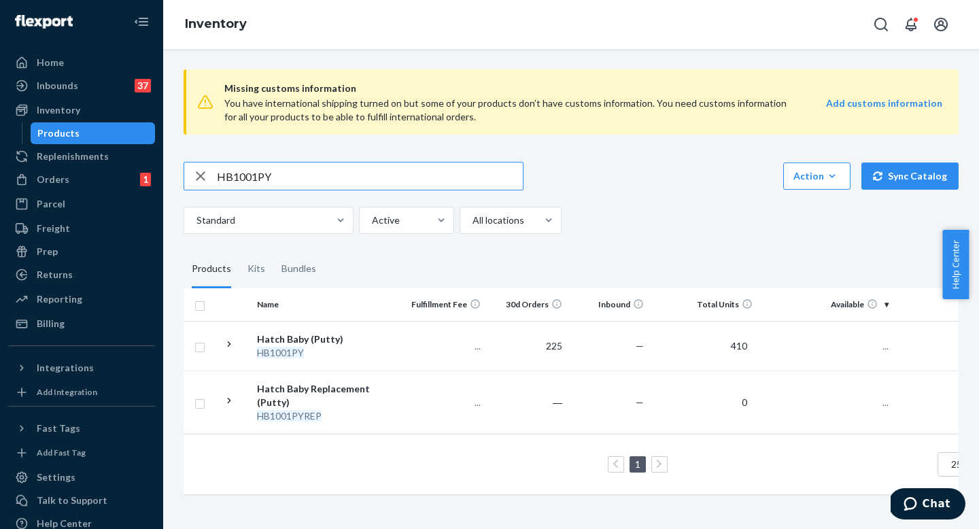
click at [228, 170] on input "HB1001PY" at bounding box center [370, 176] width 306 height 27
type input "HBR5004SE"
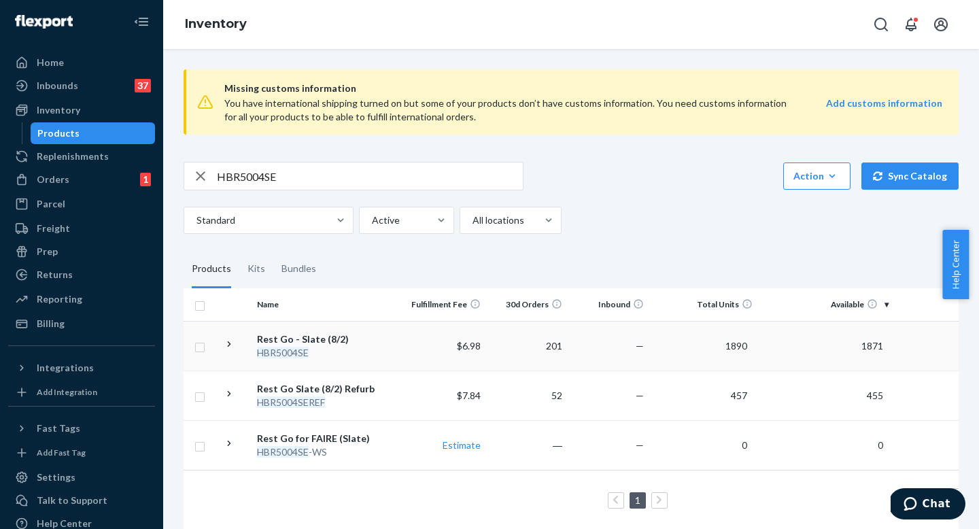
click at [352, 361] on td "Rest Go - Slate (8/2) HBR5004SE" at bounding box center [328, 346] width 153 height 50
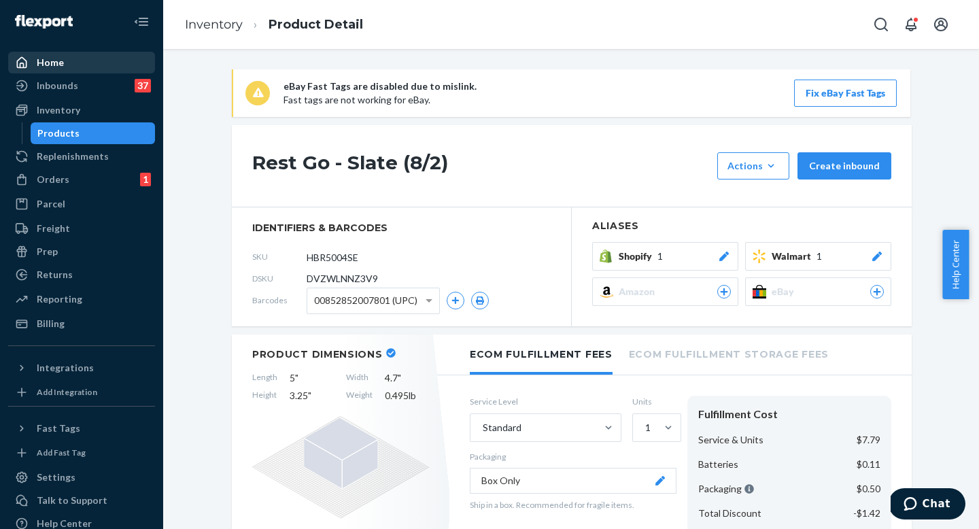
click at [99, 69] on div "Home" at bounding box center [82, 62] width 144 height 19
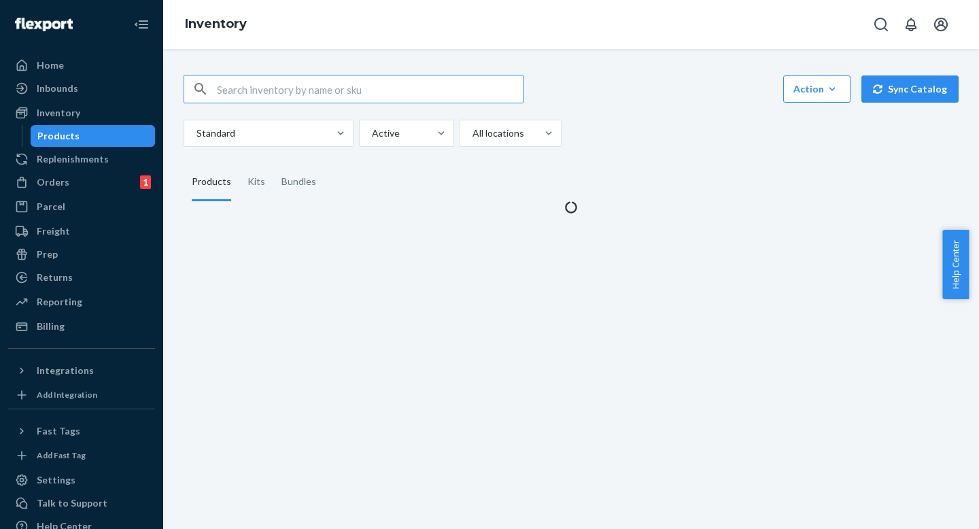
click at [326, 95] on input "text" at bounding box center [370, 88] width 306 height 27
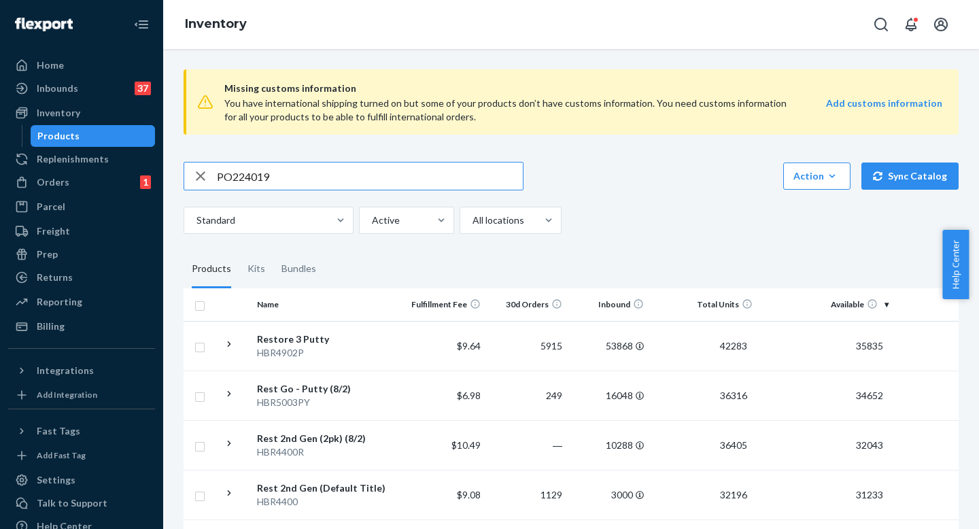
type input "PO224019"
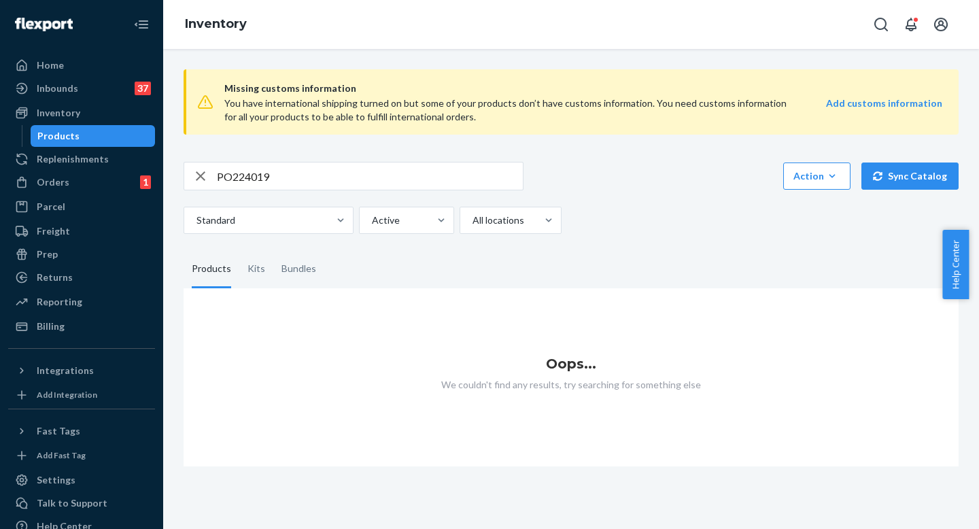
click at [82, 193] on div "Orders 1 Ecommerce Orders Wholesale Orders 1" at bounding box center [81, 182] width 147 height 23
click at [81, 182] on div "Orders 1" at bounding box center [82, 182] width 144 height 19
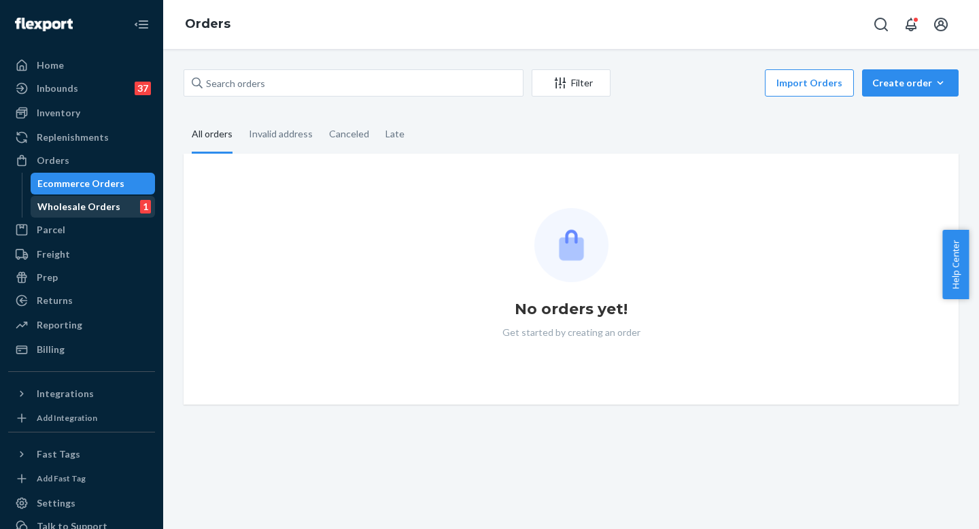
click at [79, 200] on div "Wholesale Orders" at bounding box center [78, 207] width 83 height 14
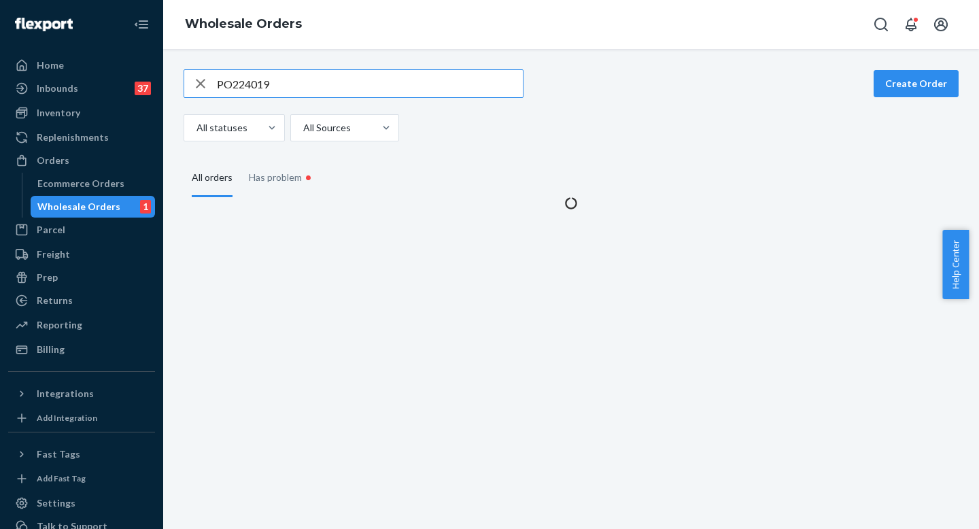
type input "PO224019"
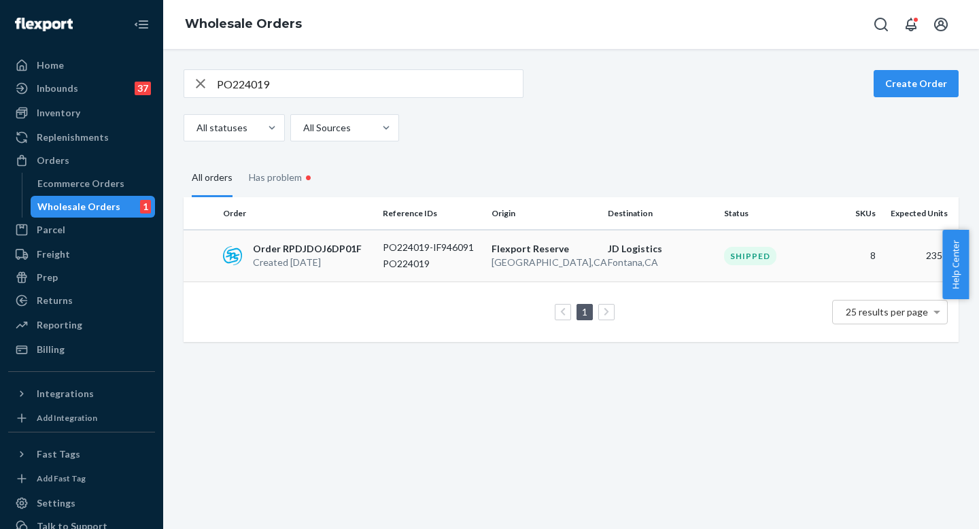
click at [413, 261] on p "PO224019" at bounding box center [432, 264] width 98 height 14
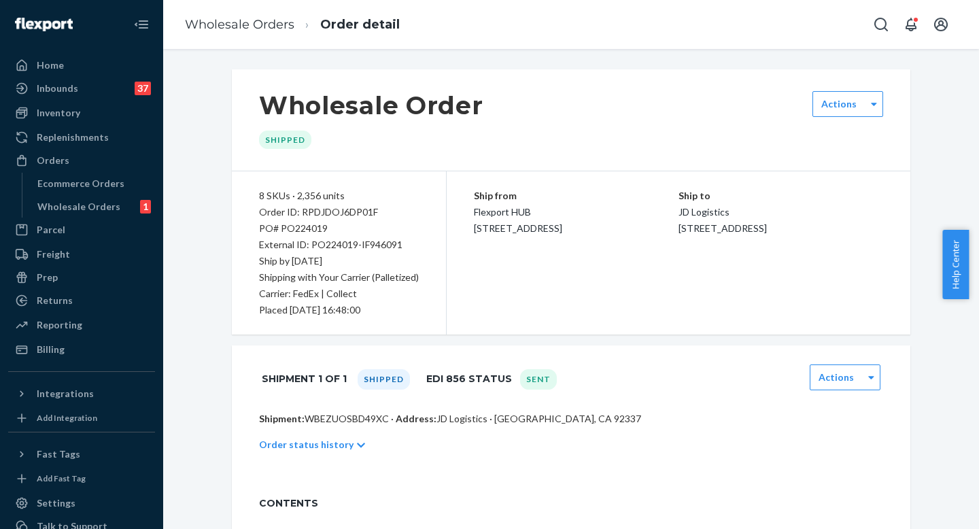
click at [307, 227] on div "PO# PO224019" at bounding box center [339, 228] width 160 height 16
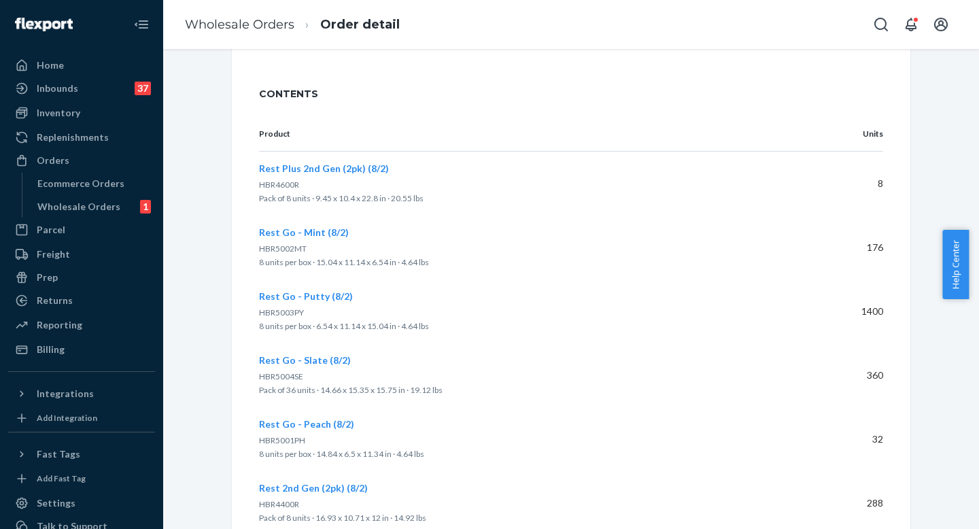
scroll to position [589, 0]
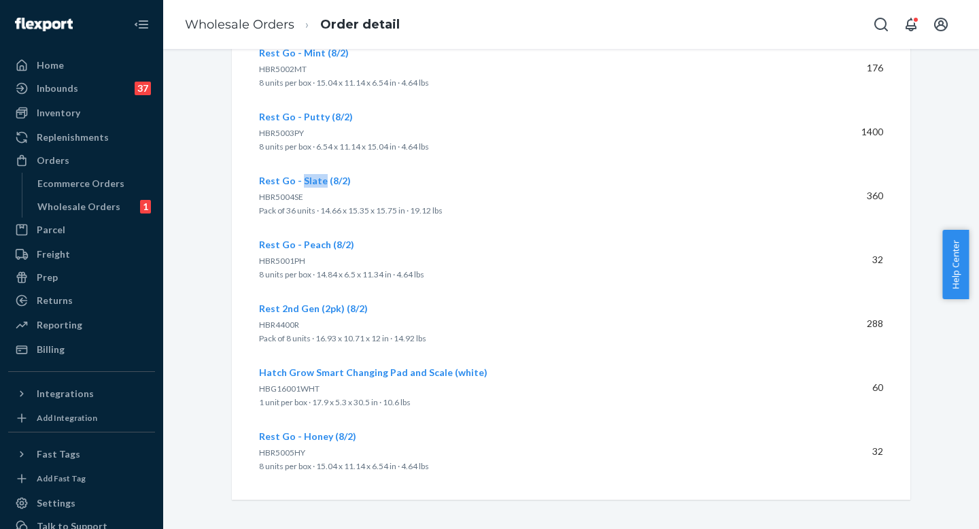
click at [289, 182] on span "Rest Go - Slate (8/2)" at bounding box center [305, 181] width 92 height 12
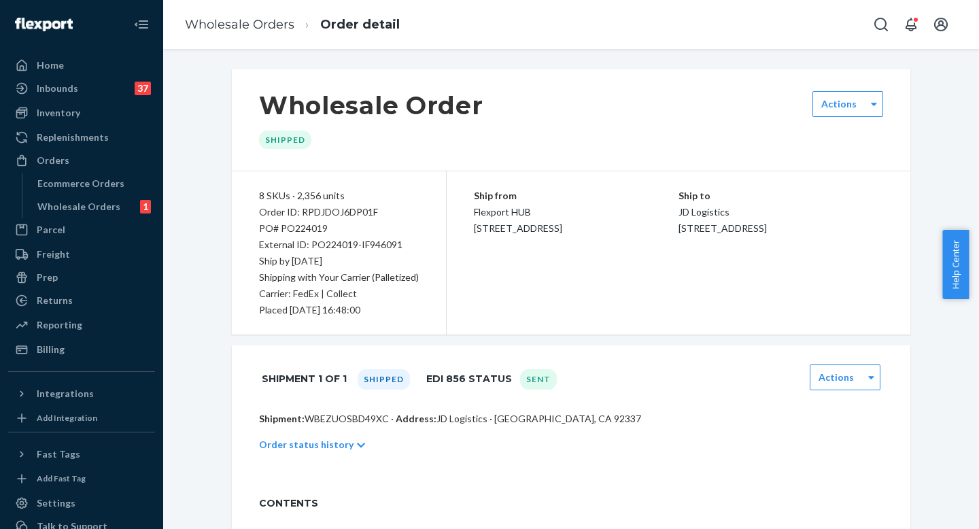
scroll to position [447, 0]
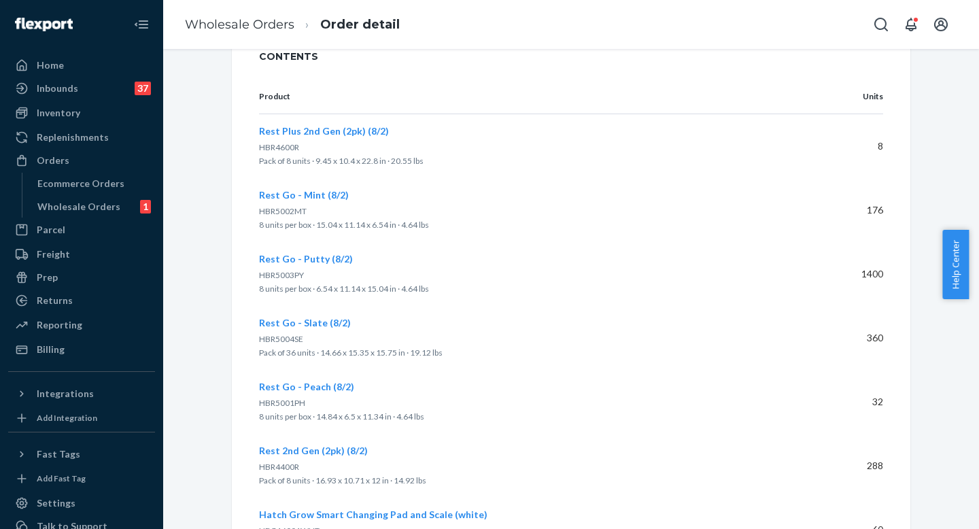
click at [289, 344] on p "HBR5004SE" at bounding box center [531, 340] width 545 height 14
click at [289, 336] on span "HBR5004SE" at bounding box center [281, 339] width 44 height 10
click at [290, 336] on span "HBR5004SE" at bounding box center [281, 339] width 44 height 10
copy span "HBR5004SE"
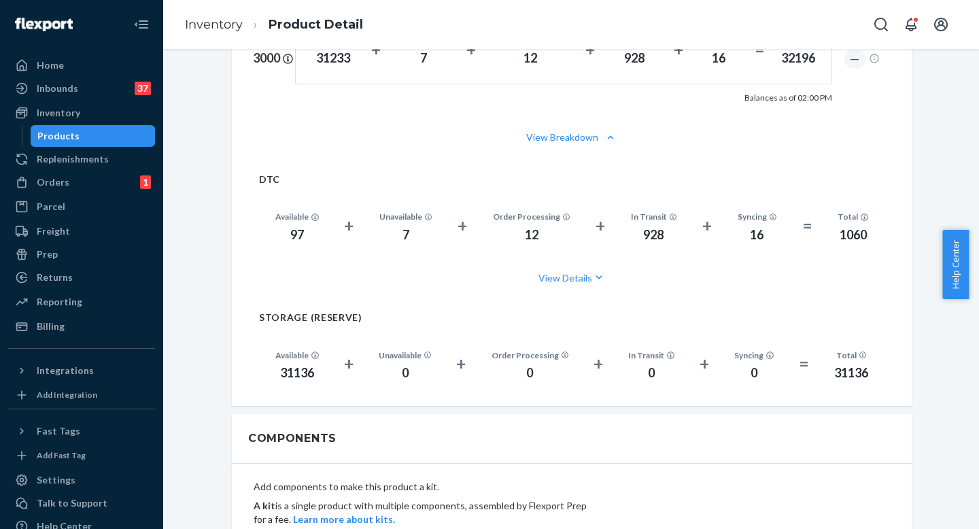
scroll to position [1043, 0]
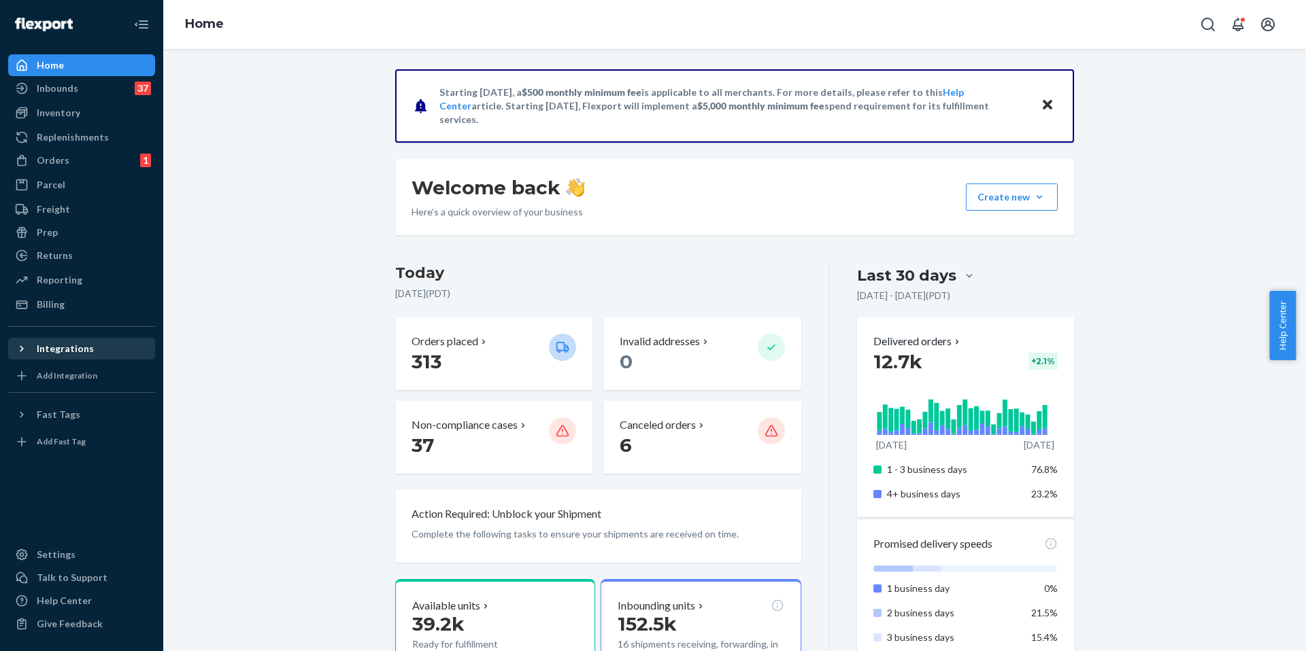
click at [67, 347] on div "Integrations" at bounding box center [65, 349] width 57 height 14
click at [62, 365] on div "Amazon" at bounding box center [55, 372] width 37 height 14
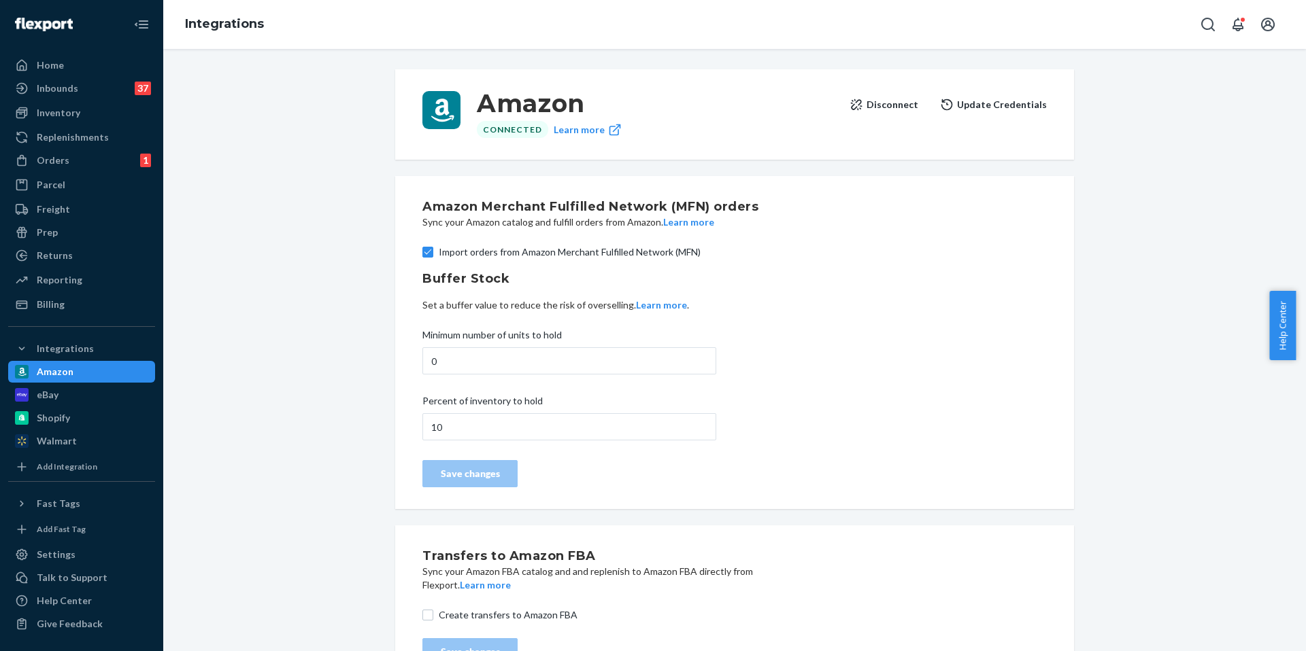
click at [330, 267] on div "Amazon Connected Learn more Disconnect Update Credentials Amazon Merchant Fulfi…" at bounding box center [734, 378] width 1122 height 634
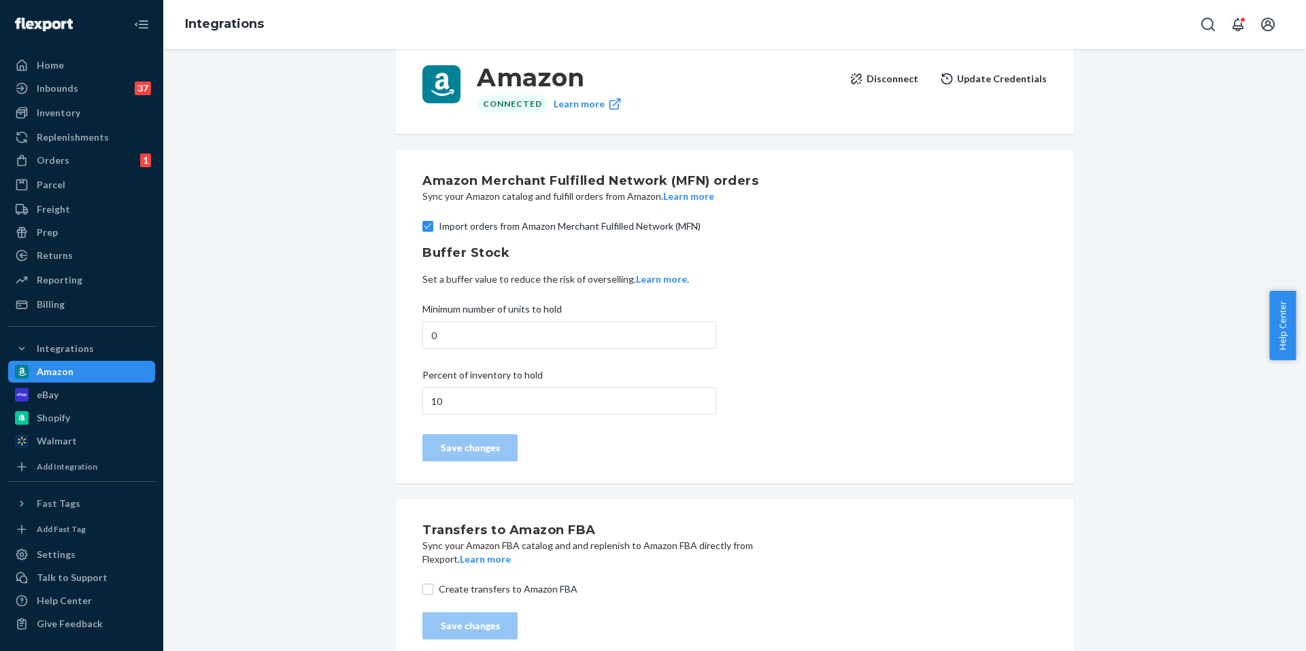
scroll to position [44, 0]
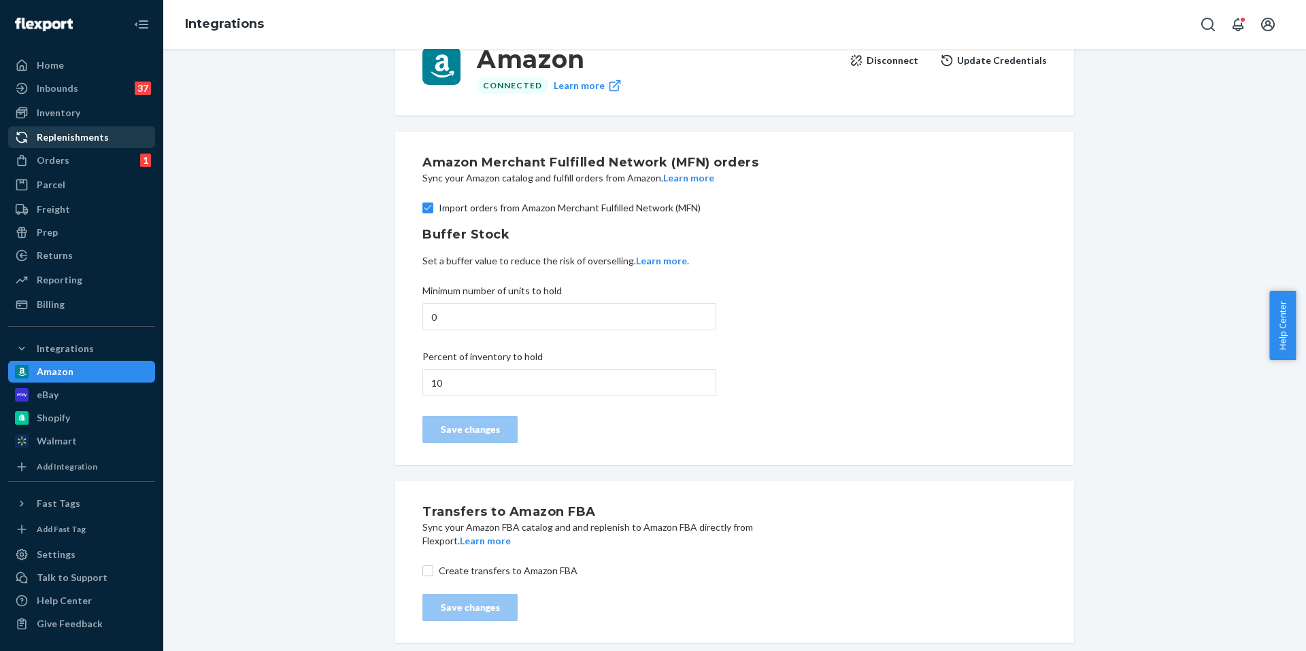
click at [90, 147] on link "Replenishments" at bounding box center [81, 137] width 147 height 22
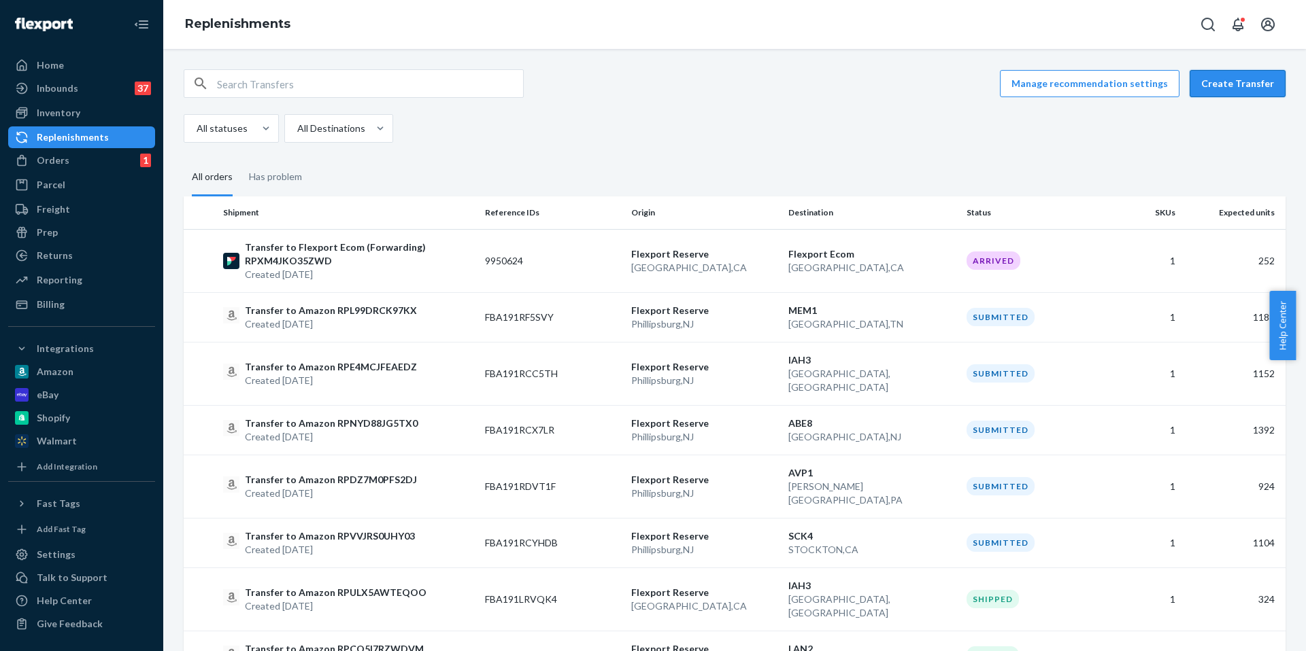
click at [1223, 84] on button "Create Transfer" at bounding box center [1237, 83] width 96 height 27
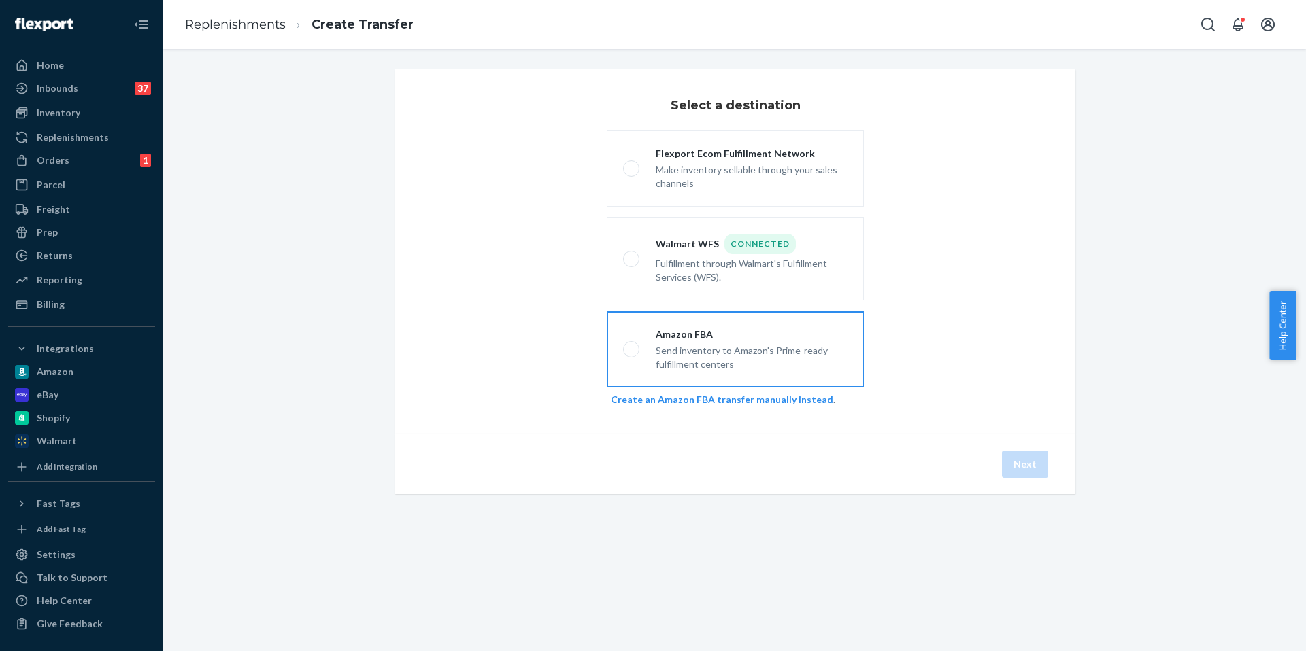
click at [743, 356] on div "Send inventory to Amazon's Prime-ready fulfillment centers" at bounding box center [752, 356] width 192 height 30
click at [632, 354] on input "Amazon FBA Send inventory to Amazon's Prime-ready fulfillment centers" at bounding box center [627, 349] width 9 height 9
radio input "true"
click at [1027, 471] on button "Next" at bounding box center [1025, 464] width 46 height 27
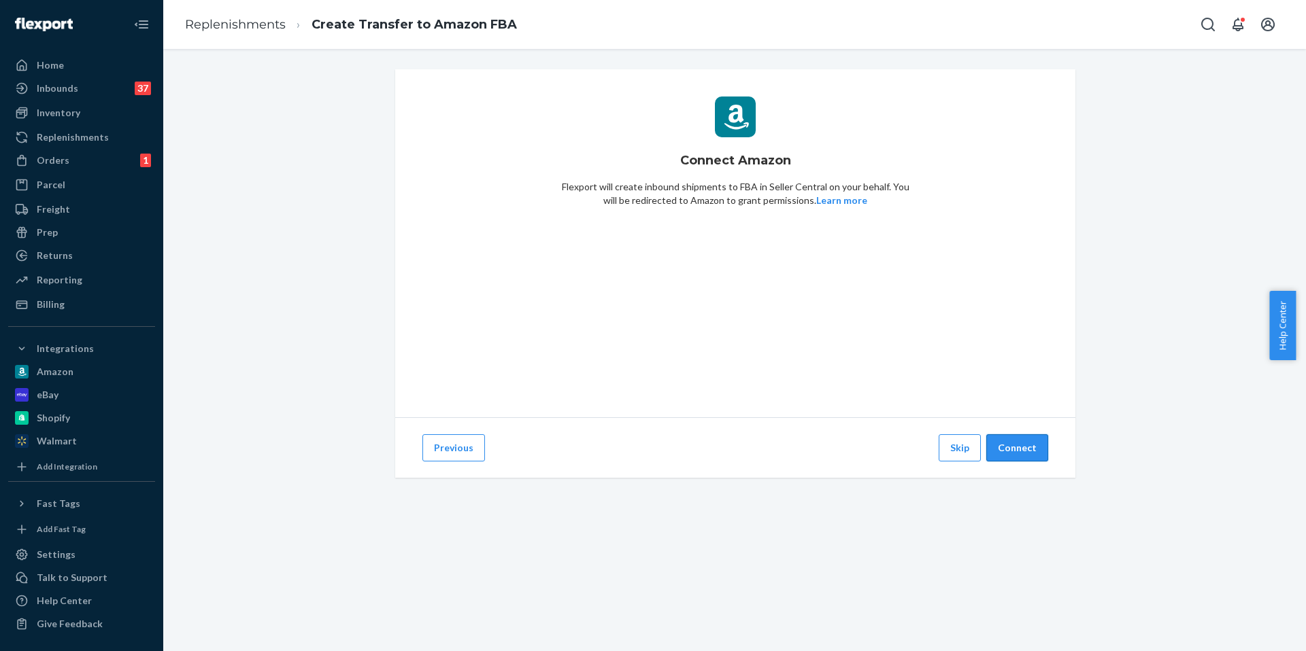
click at [1012, 449] on button "Connect" at bounding box center [1017, 448] width 62 height 27
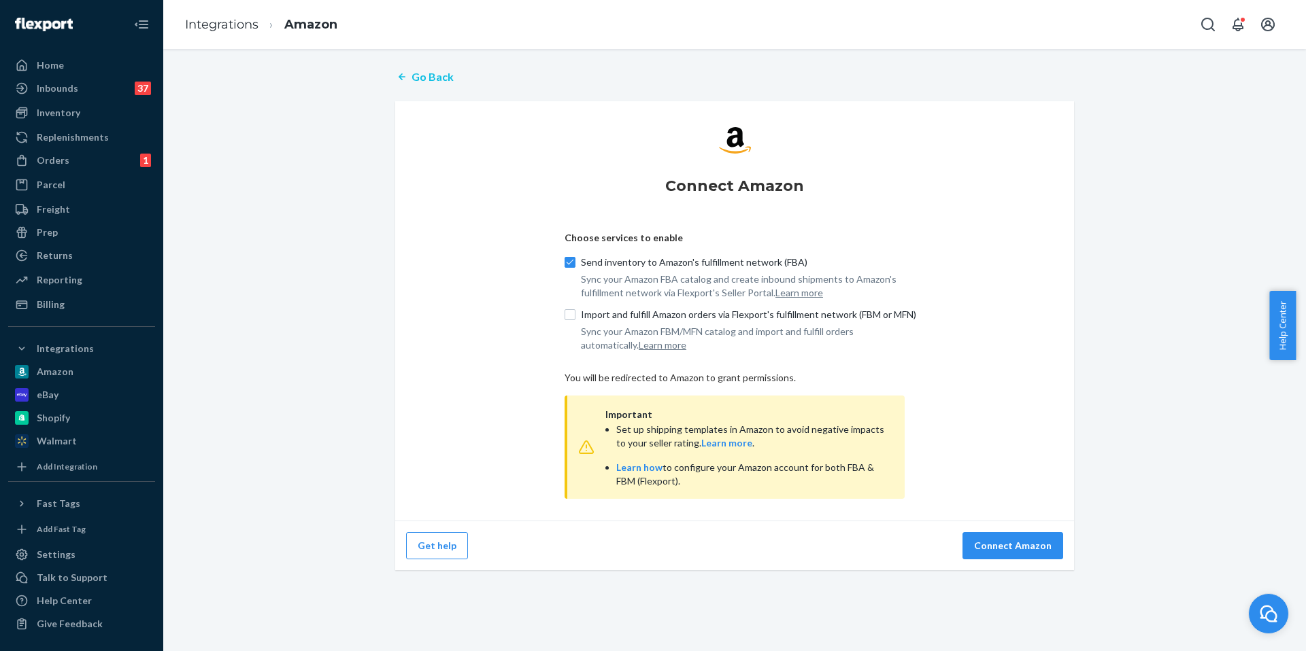
click at [415, 73] on p "Go Back" at bounding box center [432, 77] width 42 height 16
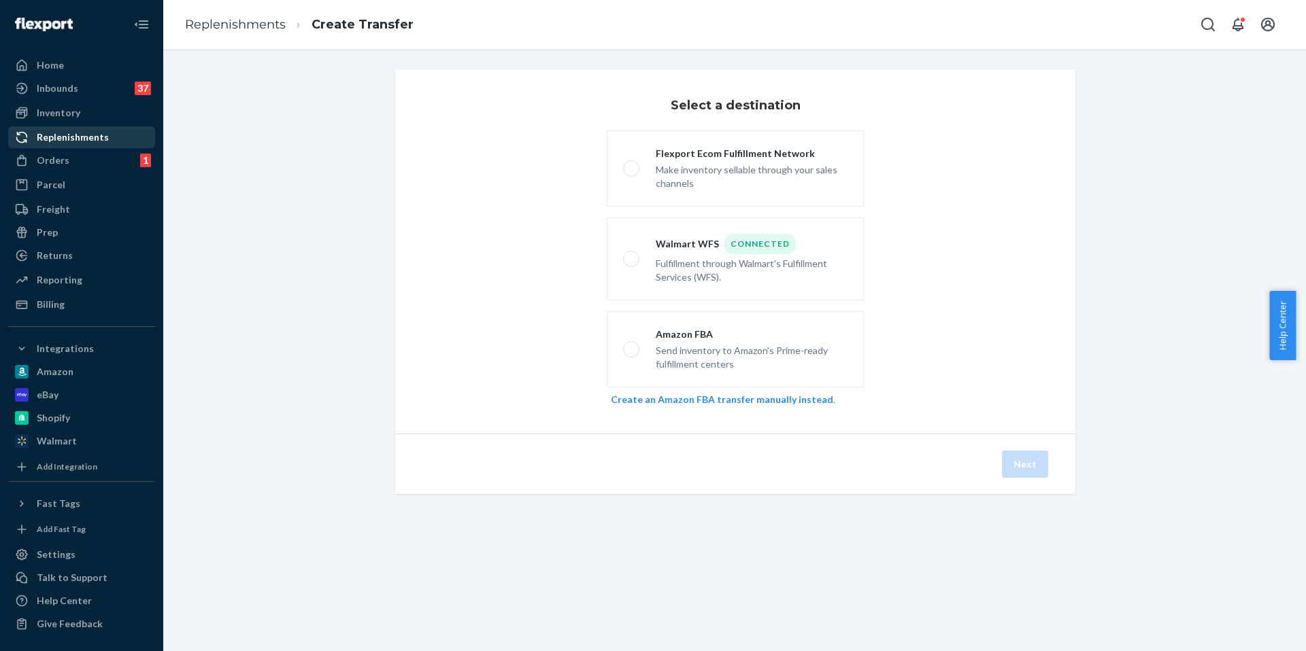
click at [87, 132] on div "Replenishments" at bounding box center [73, 138] width 72 height 14
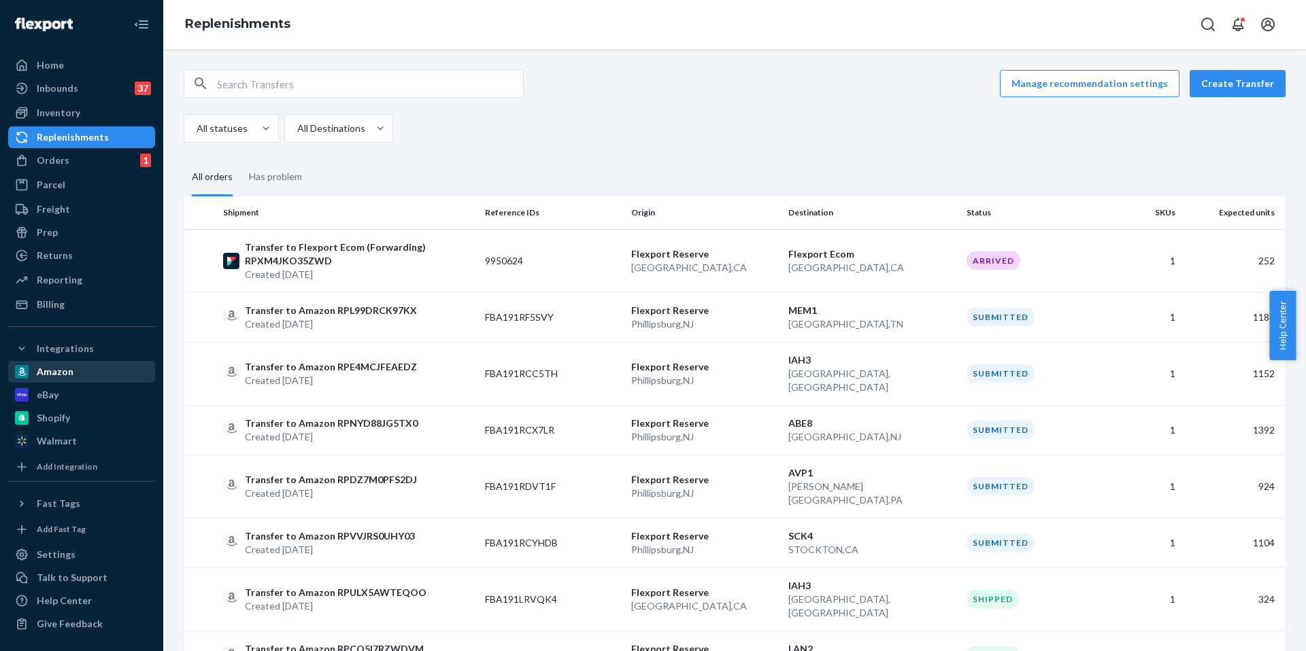
click at [75, 370] on div "Amazon" at bounding box center [82, 371] width 144 height 19
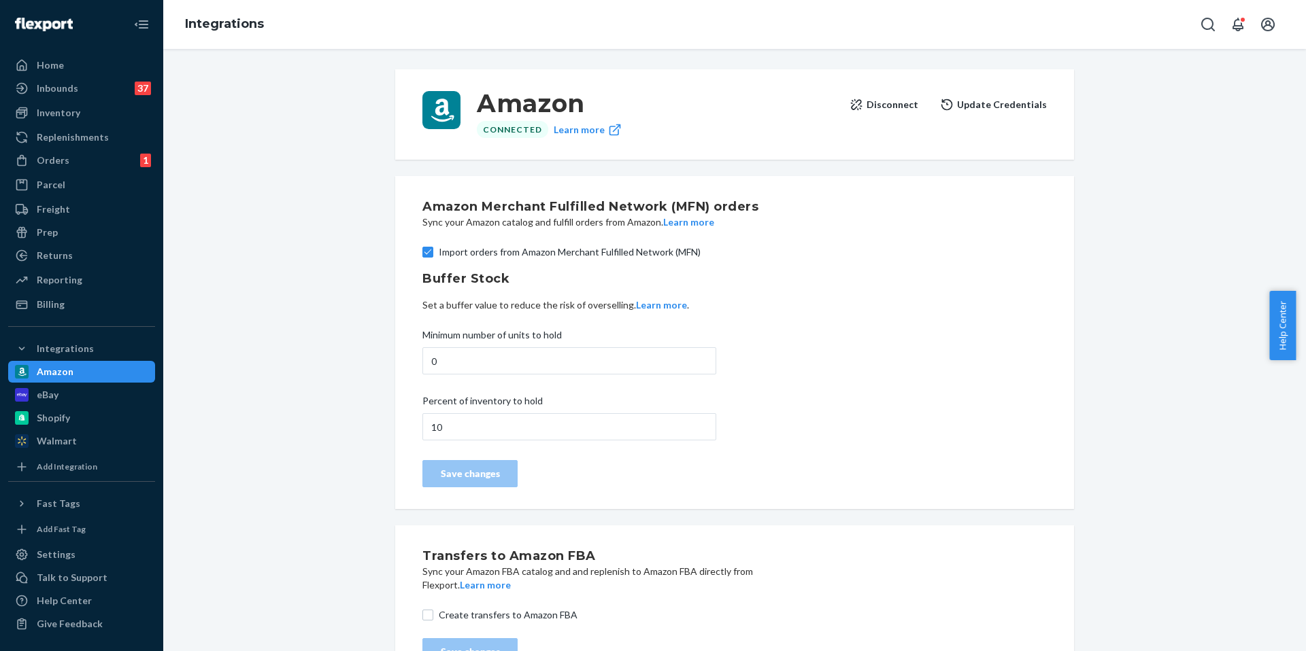
scroll to position [44, 0]
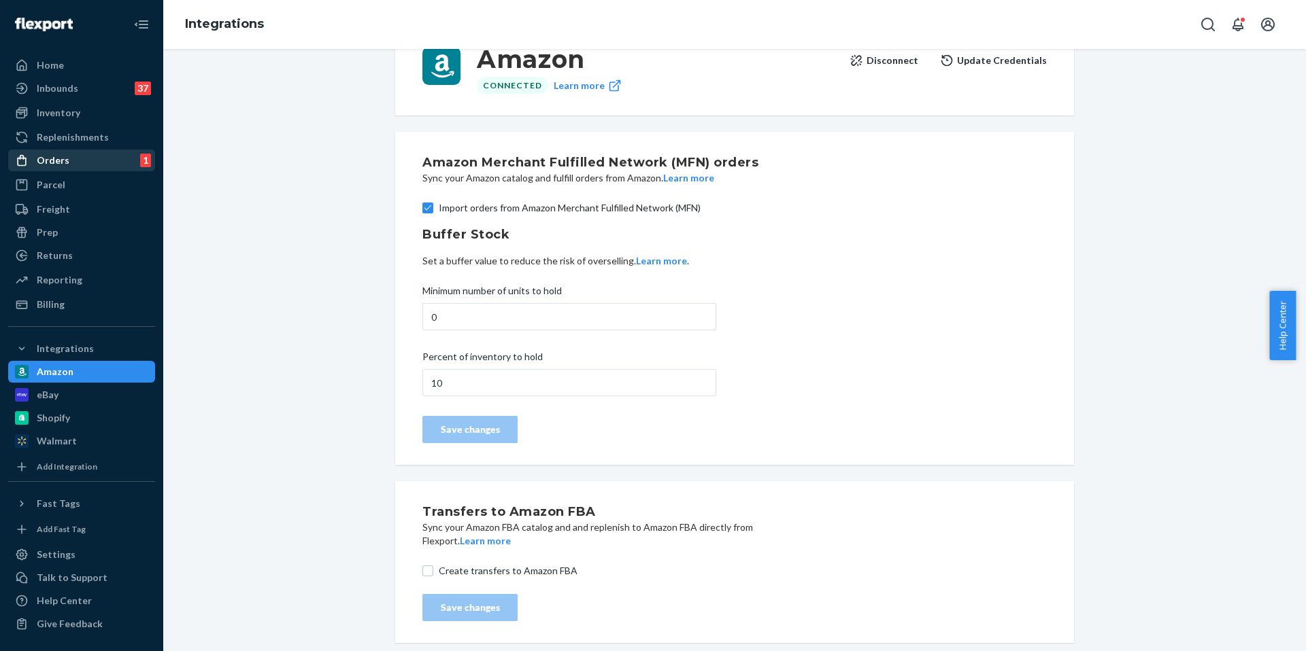
click at [103, 155] on div "Orders 1" at bounding box center [82, 160] width 144 height 19
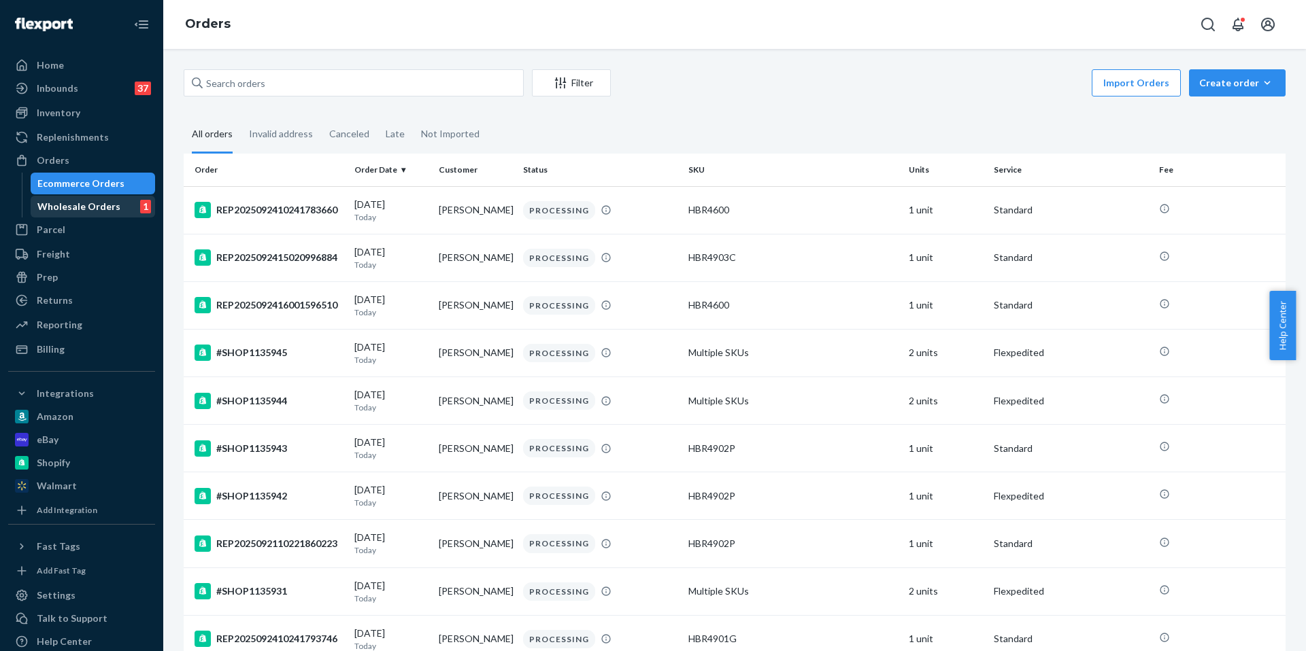
click at [77, 196] on link "Wholesale Orders 1" at bounding box center [93, 207] width 125 height 22
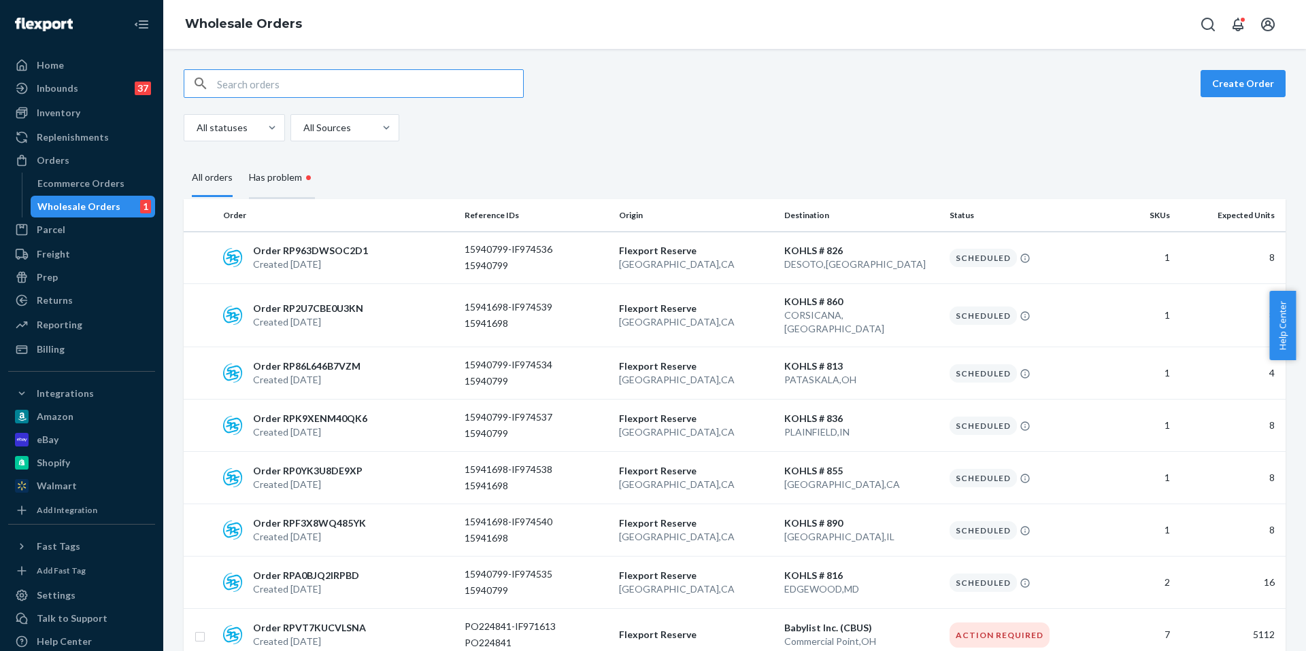
click at [296, 188] on div "Has problem •" at bounding box center [282, 178] width 66 height 41
click at [241, 158] on input "Has problem •" at bounding box center [241, 158] width 0 height 0
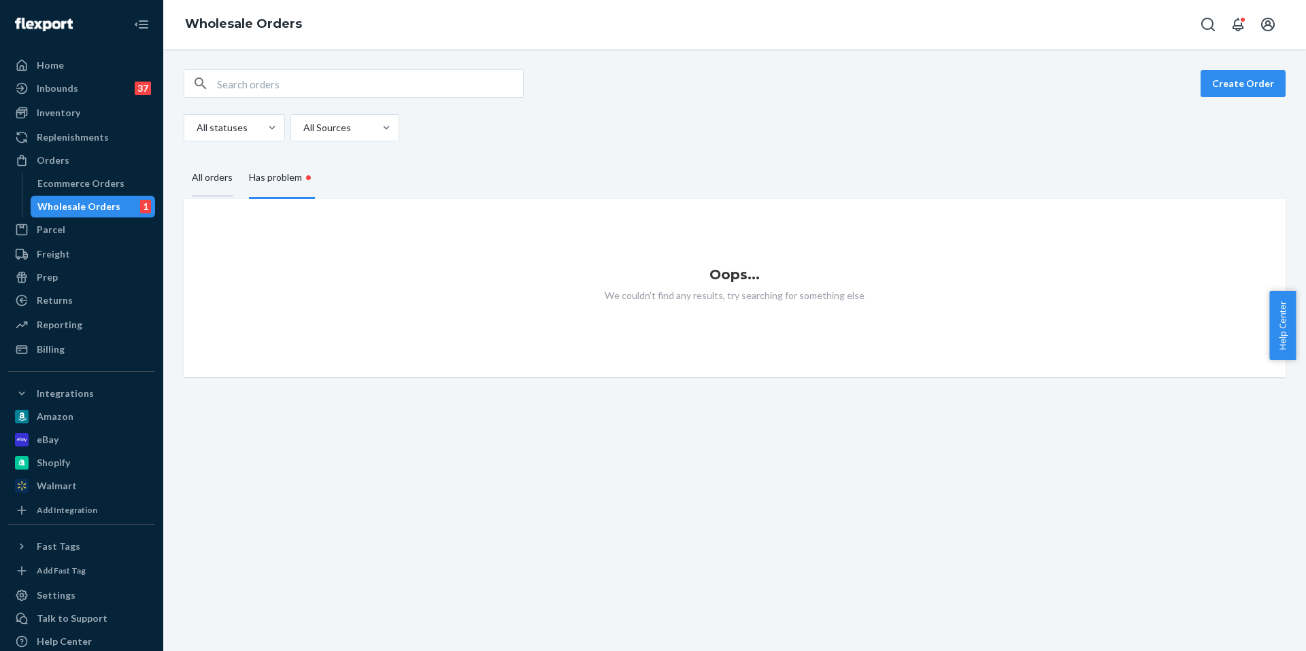
click at [211, 182] on div "All orders" at bounding box center [212, 178] width 41 height 37
click at [184, 160] on input "All orders" at bounding box center [184, 160] width 0 height 0
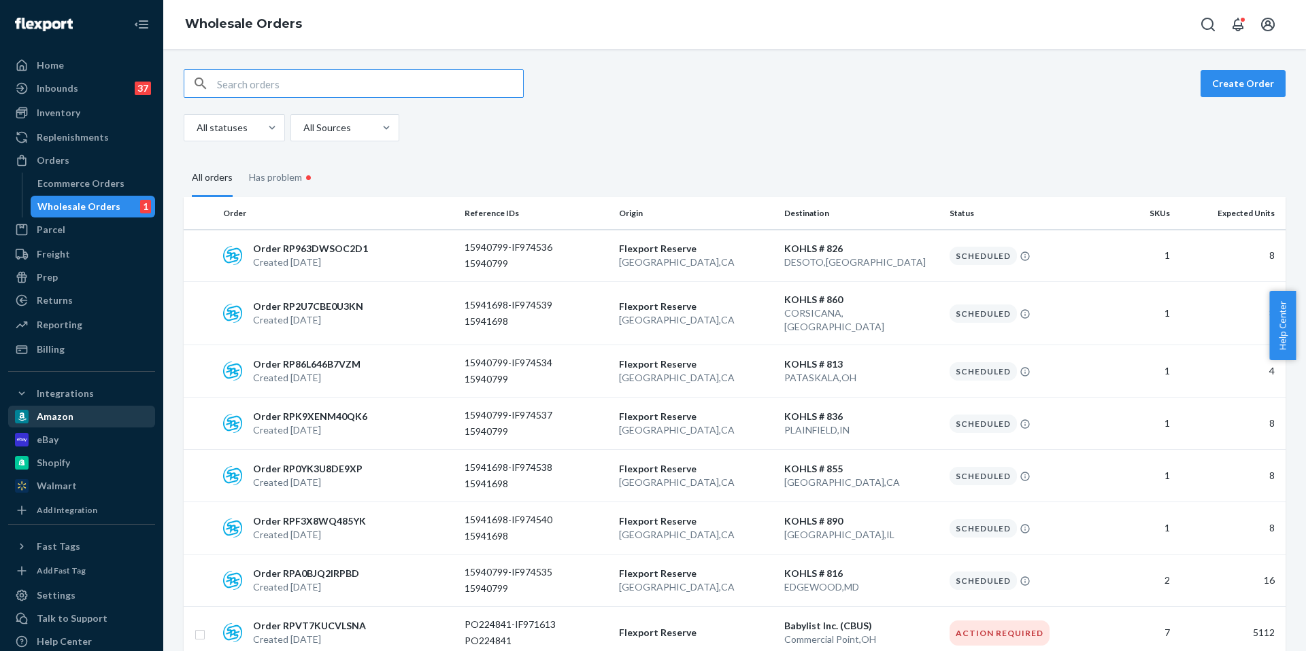
click at [67, 424] on div "Amazon" at bounding box center [82, 416] width 144 height 19
